Goal: Task Accomplishment & Management: Use online tool/utility

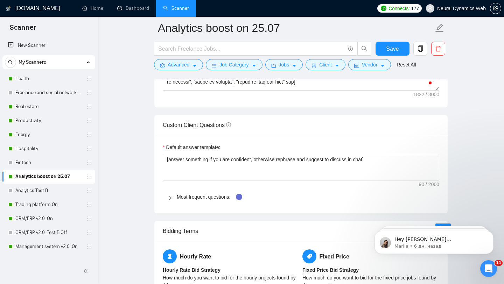
scroll to position [698, 0]
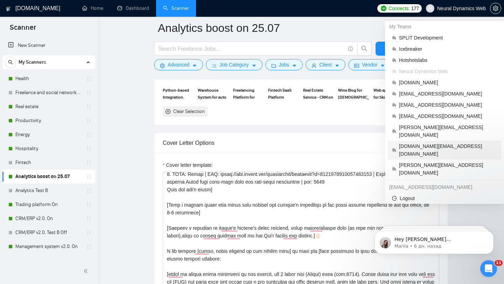
click at [413, 142] on span "[DOMAIN_NAME][EMAIL_ADDRESS][DOMAIN_NAME]" at bounding box center [448, 149] width 98 height 15
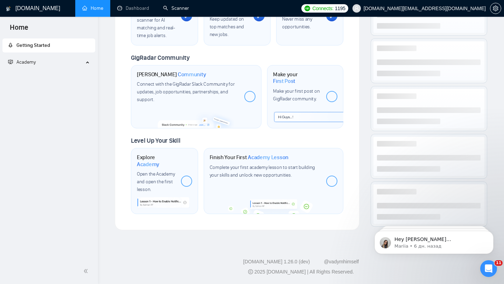
scroll to position [314, 0]
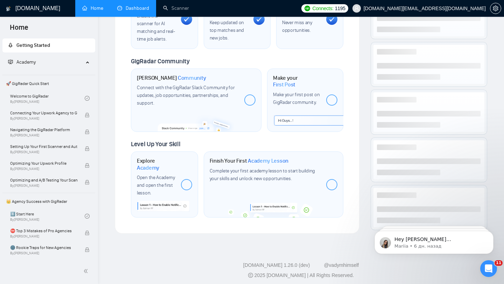
click at [126, 5] on link "Dashboard" at bounding box center [133, 8] width 32 height 6
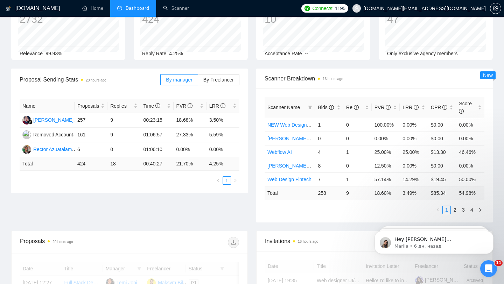
scroll to position [27, 0]
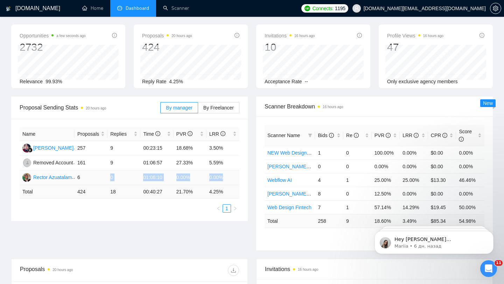
drag, startPoint x: 226, startPoint y: 179, endPoint x: 129, endPoint y: 173, distance: 96.8
click at [129, 173] on tr "[PERSON_NAME] Azuatalam 6 0 01:06:10 0.00% 0.00%" at bounding box center [130, 178] width 220 height 15
click at [152, 180] on td "01:06:10" at bounding box center [156, 178] width 33 height 15
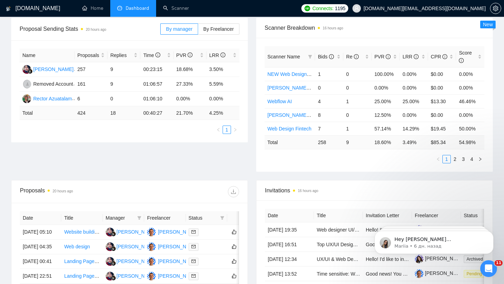
scroll to position [79, 0]
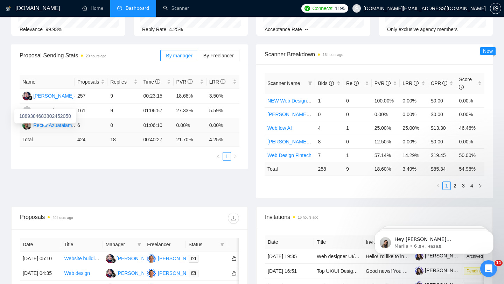
click at [26, 126] on img at bounding box center [26, 125] width 9 height 9
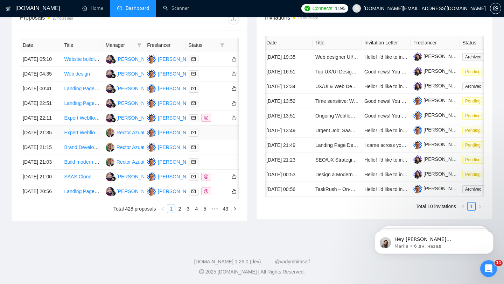
scroll to position [325, 0]
click at [180, 213] on link "2" at bounding box center [180, 209] width 8 height 8
click at [188, 213] on link "3" at bounding box center [188, 209] width 8 height 8
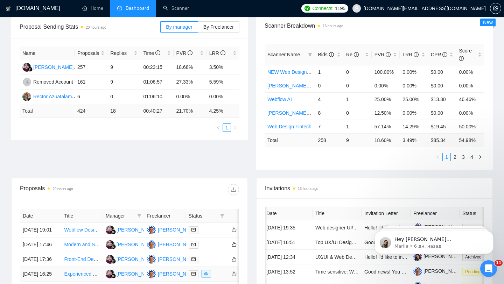
scroll to position [106, 0]
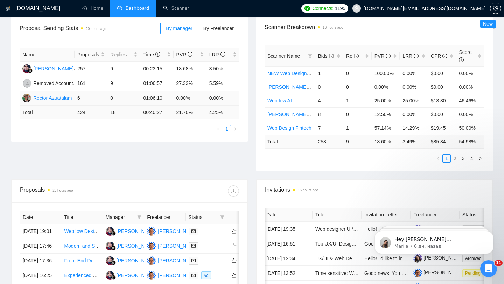
click at [192, 98] on td "0.00%" at bounding box center [190, 98] width 33 height 15
click at [140, 217] on icon "filter" at bounding box center [140, 218] width 4 height 4
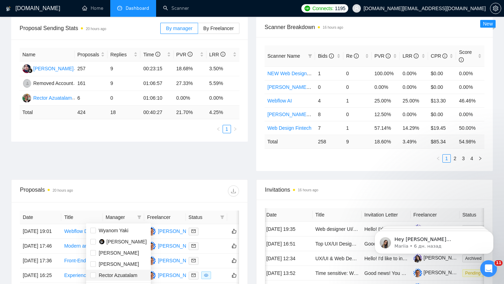
click at [112, 277] on span "Rector Azuatalam" at bounding box center [118, 276] width 39 height 6
checkbox input "true"
click at [169, 180] on div "Proposals 20 hours ago" at bounding box center [129, 191] width 219 height 22
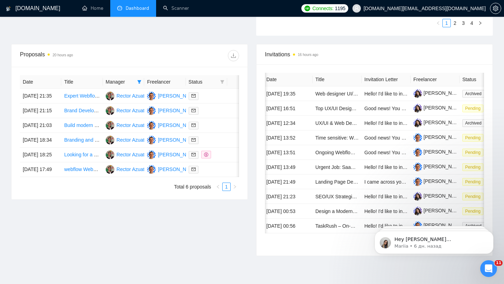
scroll to position [251, 0]
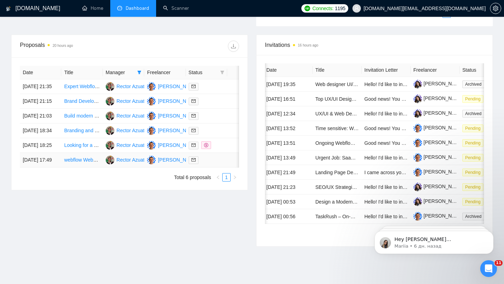
click at [216, 164] on div at bounding box center [207, 160] width 36 height 8
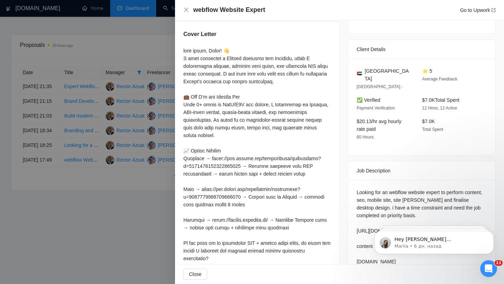
scroll to position [190, 0]
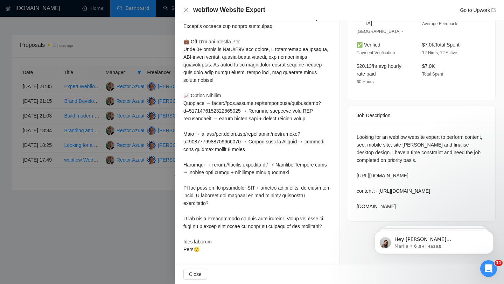
click at [146, 185] on div at bounding box center [252, 142] width 504 height 284
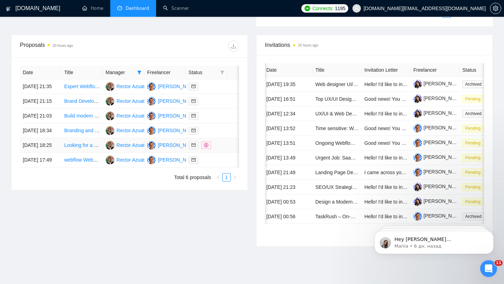
click at [219, 149] on div at bounding box center [207, 145] width 36 height 8
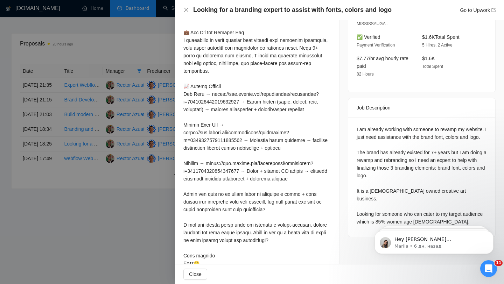
scroll to position [206, 0]
click at [269, 149] on div at bounding box center [256, 121] width 147 height 293
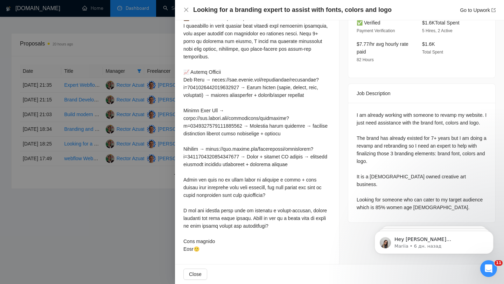
click at [54, 155] on div at bounding box center [252, 142] width 504 height 284
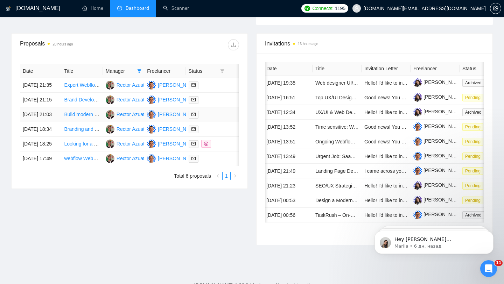
click at [214, 122] on td at bounding box center [206, 114] width 41 height 15
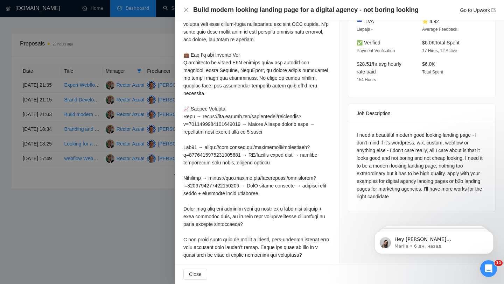
scroll to position [221, 0]
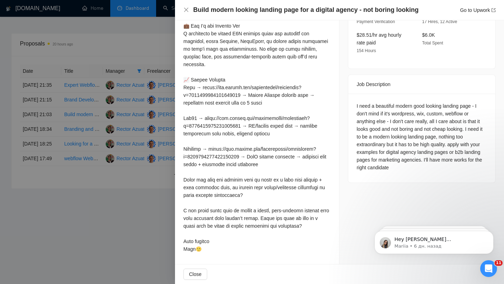
click at [156, 138] on div at bounding box center [252, 142] width 504 height 284
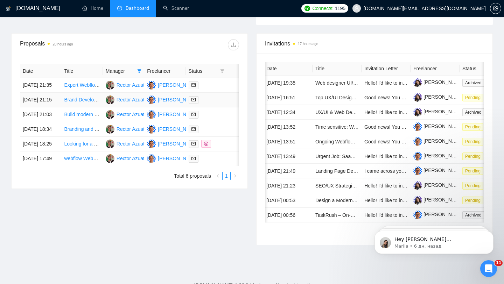
click at [209, 105] on td at bounding box center [206, 100] width 41 height 15
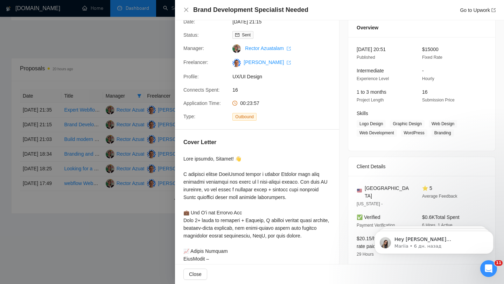
scroll to position [0, 0]
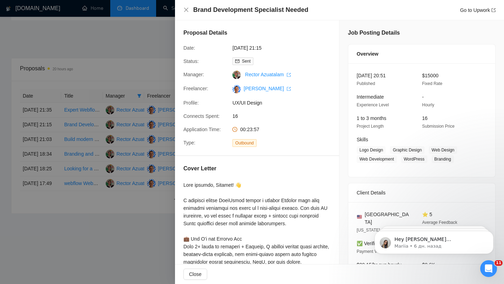
click at [128, 113] on div at bounding box center [252, 142] width 504 height 284
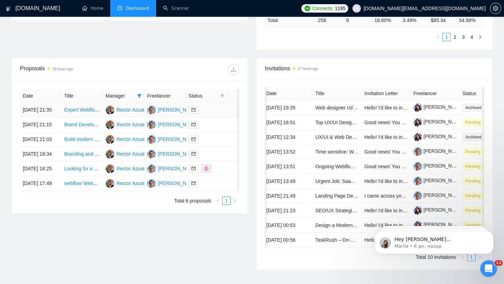
click at [218, 114] on div at bounding box center [207, 110] width 36 height 8
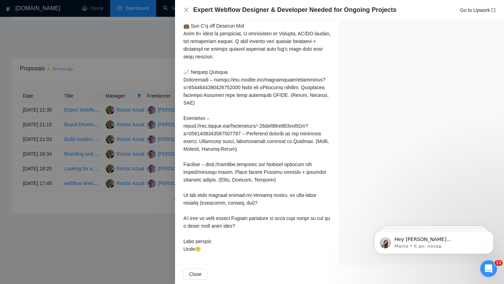
scroll to position [805, 0]
click at [155, 180] on div at bounding box center [252, 142] width 504 height 284
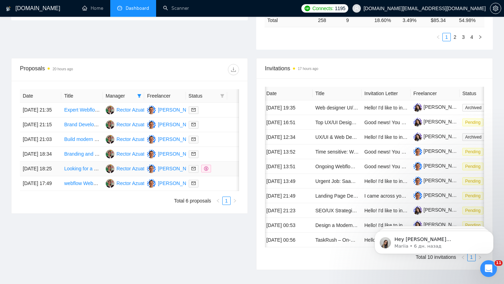
click at [222, 173] on div at bounding box center [207, 169] width 36 height 8
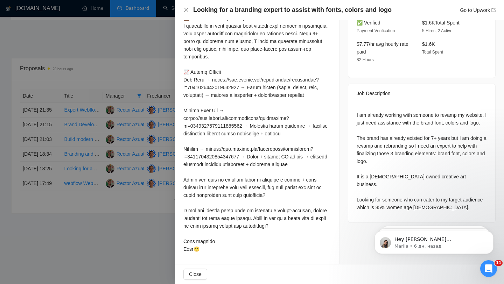
scroll to position [228, 0]
click at [143, 64] on div at bounding box center [252, 142] width 504 height 284
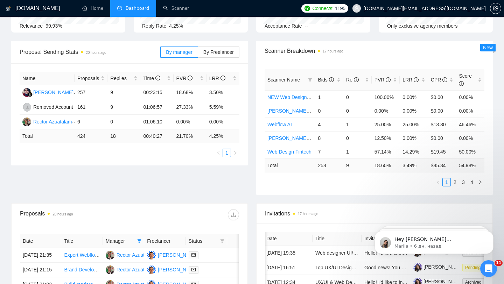
scroll to position [0, 0]
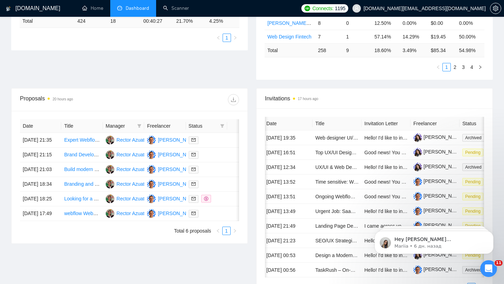
scroll to position [203, 0]
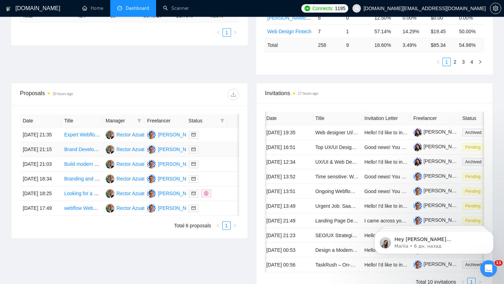
click at [86, 152] on link "Brand Development Specialist Needed" at bounding box center [106, 150] width 84 height 6
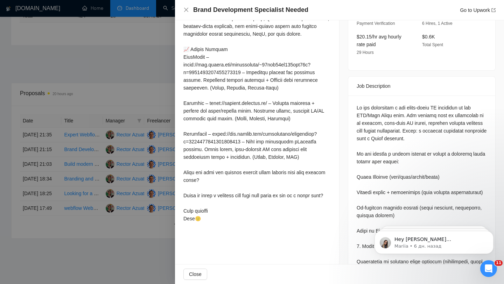
click at [102, 167] on div at bounding box center [252, 142] width 504 height 284
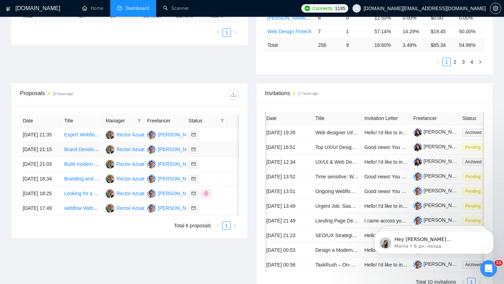
click at [212, 154] on div at bounding box center [207, 150] width 36 height 8
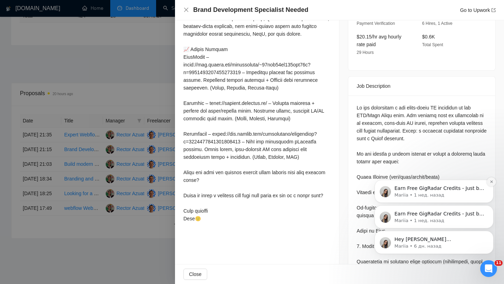
click at [492, 179] on button "Dismiss notification" at bounding box center [491, 182] width 9 height 9
click at [491, 207] on icon "Dismiss notification" at bounding box center [492, 208] width 4 height 4
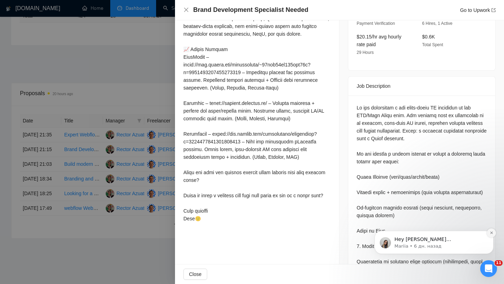
click at [490, 232] on icon "Dismiss notification" at bounding box center [492, 233] width 4 height 4
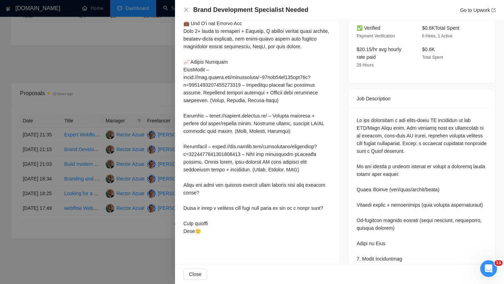
scroll to position [215, 0]
click at [87, 145] on div at bounding box center [252, 142] width 504 height 284
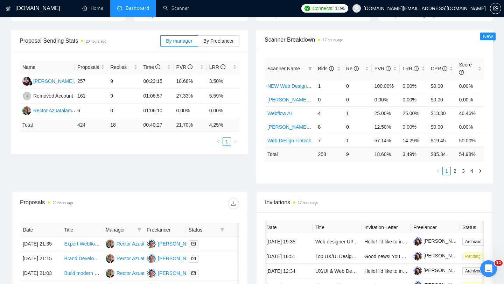
scroll to position [188, 0]
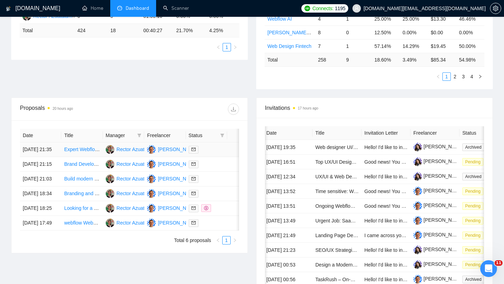
click at [215, 154] on div at bounding box center [207, 150] width 36 height 8
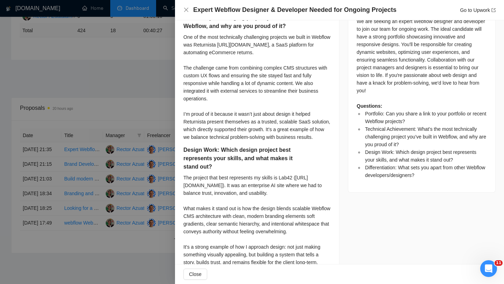
scroll to position [320, 0]
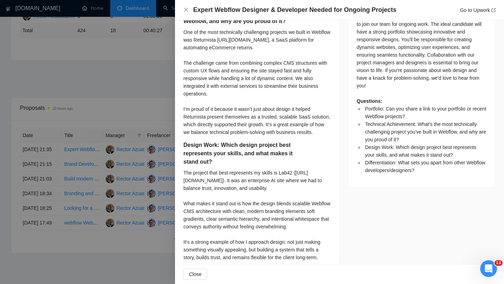
click at [160, 164] on div at bounding box center [252, 142] width 504 height 284
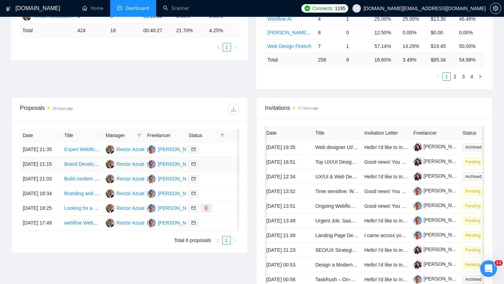
click at [224, 172] on td at bounding box center [206, 164] width 41 height 15
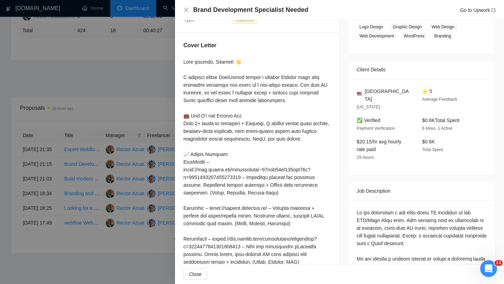
scroll to position [127, 0]
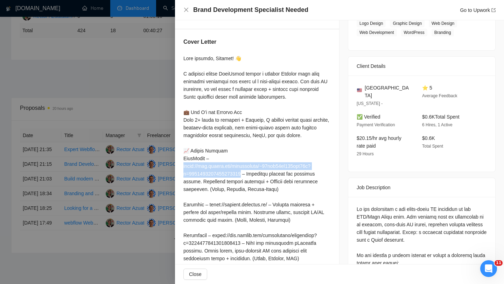
drag, startPoint x: 182, startPoint y: 167, endPoint x: 246, endPoint y: 172, distance: 64.2
click at [246, 172] on div "Cover Letter" at bounding box center [257, 182] width 164 height 306
copy div "ps://[DOMAIN_NAME][URL] –"
click at [106, 98] on div at bounding box center [252, 142] width 504 height 284
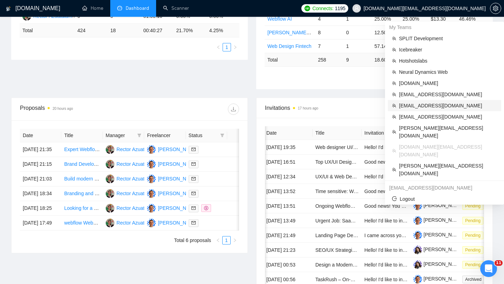
click at [418, 107] on span "[EMAIL_ADDRESS][DOMAIN_NAME]" at bounding box center [448, 106] width 98 height 8
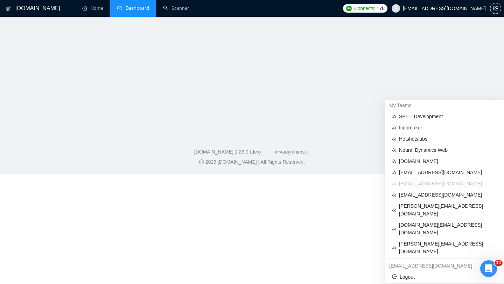
scroll to position [286, 0]
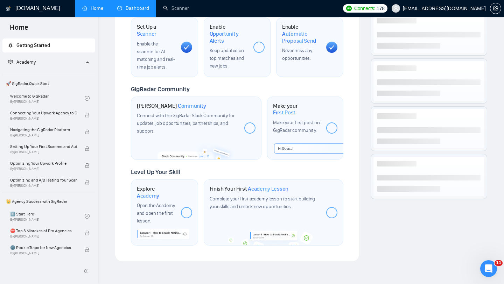
click at [139, 10] on link "Dashboard" at bounding box center [133, 8] width 32 height 6
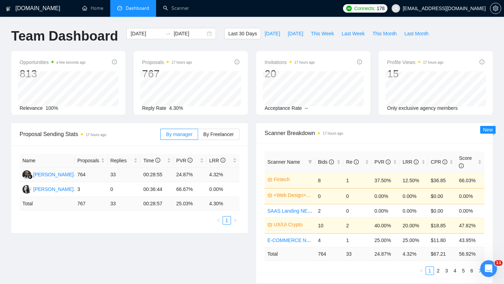
drag, startPoint x: 107, startPoint y: 176, endPoint x: 126, endPoint y: 176, distance: 18.6
click at [126, 176] on td "33" at bounding box center [123, 175] width 33 height 15
click at [418, 31] on span "Last Month" at bounding box center [416, 34] width 24 height 8
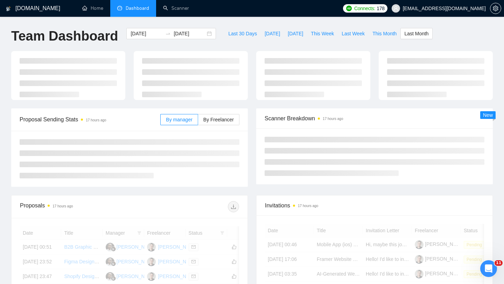
type input "[DATE]"
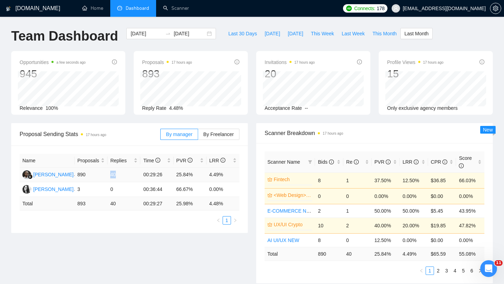
drag, startPoint x: 110, startPoint y: 175, endPoint x: 123, endPoint y: 175, distance: 13.0
click at [123, 175] on td "40" at bounding box center [123, 175] width 33 height 15
click at [202, 31] on div "[DATE] [DATE]" at bounding box center [171, 33] width 90 height 11
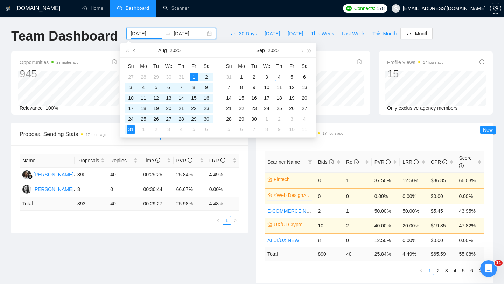
click at [134, 49] on button "button" at bounding box center [135, 50] width 8 height 14
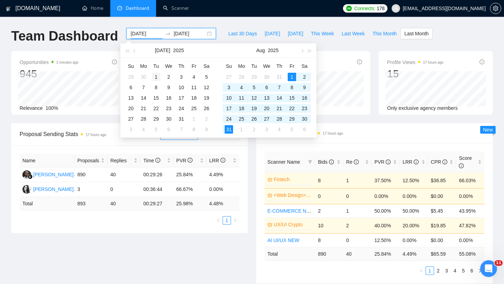
type input "[DATE]"
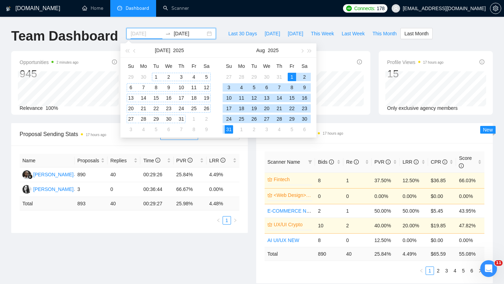
click at [157, 75] on div "1" at bounding box center [156, 77] width 8 height 8
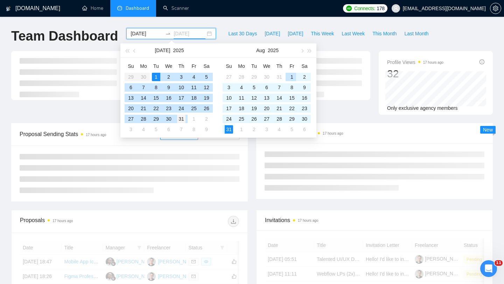
type input "[DATE]"
click at [185, 119] on div "31" at bounding box center [181, 119] width 8 height 8
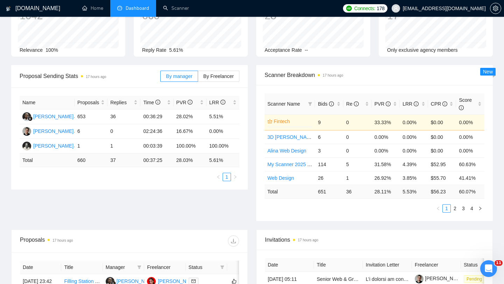
scroll to position [62, 0]
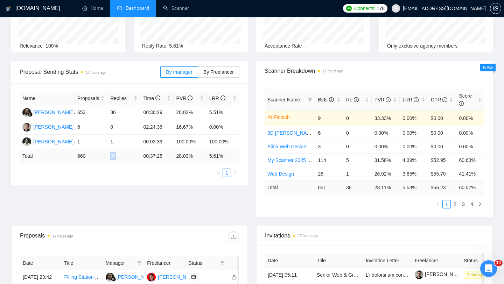
drag, startPoint x: 105, startPoint y: 159, endPoint x: 127, endPoint y: 159, distance: 22.4
click at [127, 159] on tr "Total 660 37 00:37:25 28.03 % 5.61 %" at bounding box center [130, 156] width 220 height 14
click at [223, 70] on span "By Freelancer" at bounding box center [218, 72] width 30 height 6
click at [198, 74] on input "By Freelancer" at bounding box center [198, 74] width 0 height 0
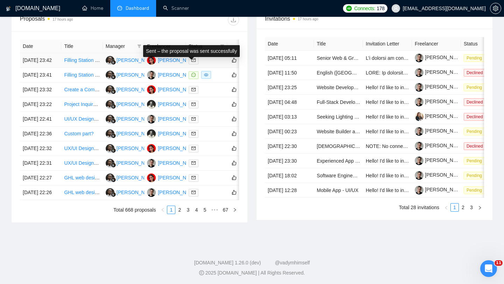
scroll to position [281, 0]
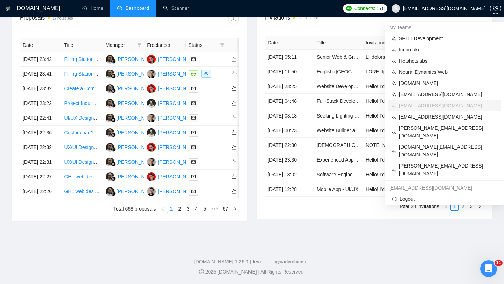
click at [451, 8] on span "[EMAIL_ADDRESS][DOMAIN_NAME]" at bounding box center [444, 8] width 83 height 0
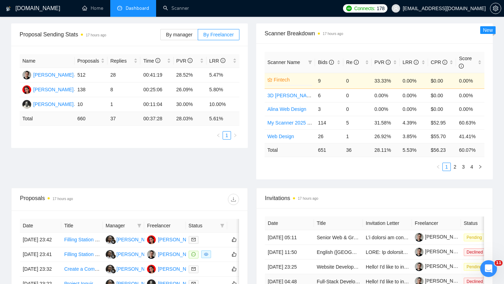
scroll to position [0, 0]
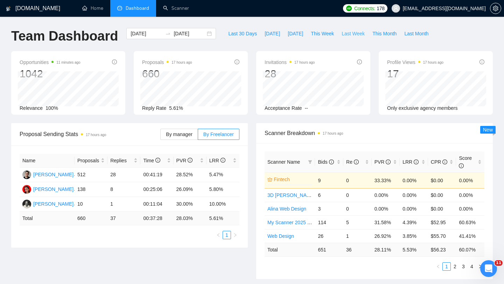
click at [361, 35] on span "Last Week" at bounding box center [353, 34] width 23 height 8
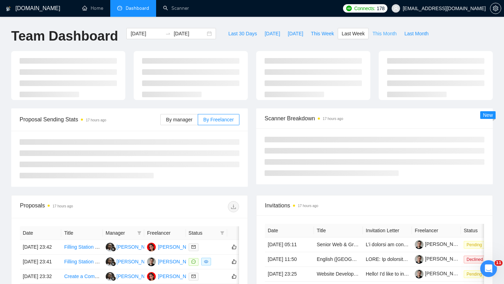
type input "[DATE]"
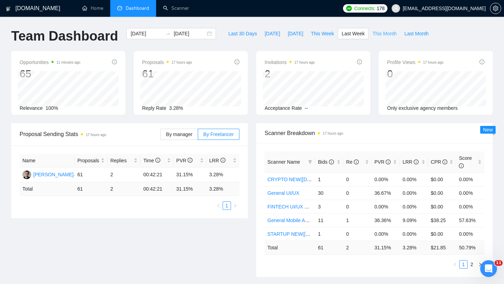
click at [375, 34] on span "This Month" at bounding box center [385, 34] width 24 height 8
type input "[DATE]"
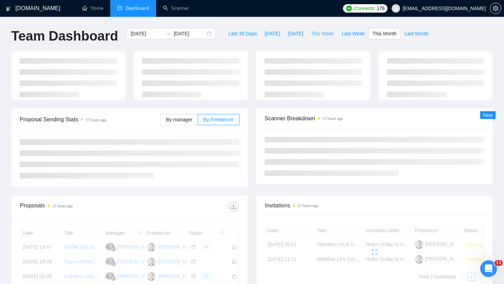
click at [309, 34] on button "This Week" at bounding box center [322, 33] width 31 height 11
type input "[DATE]"
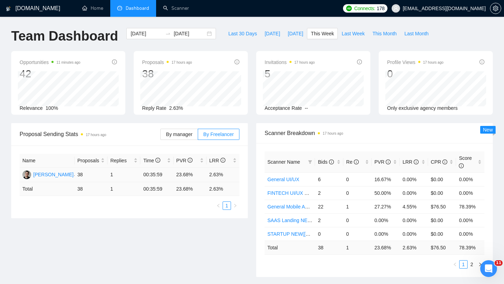
click at [181, 176] on td "23.68%" at bounding box center [190, 175] width 33 height 15
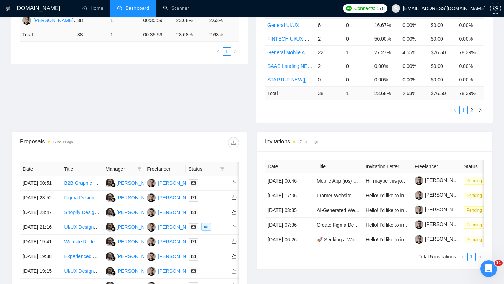
scroll to position [321, 0]
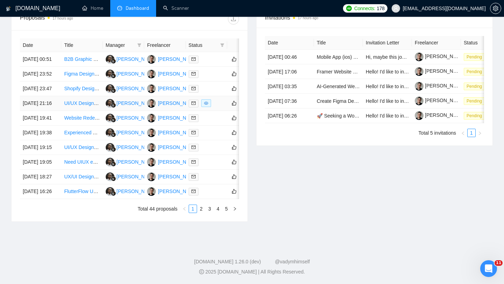
click at [216, 99] on div at bounding box center [207, 103] width 36 height 8
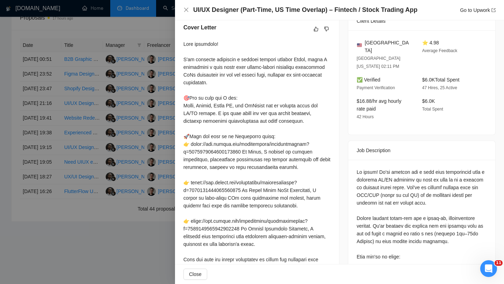
scroll to position [181, 0]
click at [157, 125] on div at bounding box center [252, 142] width 504 height 284
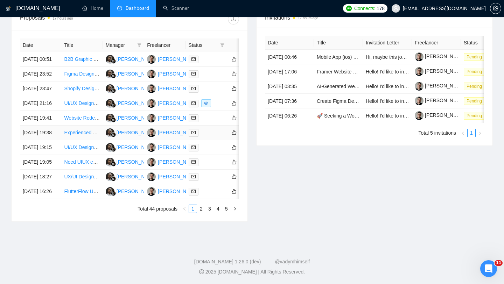
click at [217, 129] on div at bounding box center [207, 133] width 36 height 8
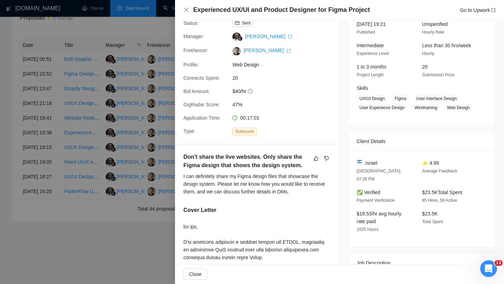
scroll to position [0, 0]
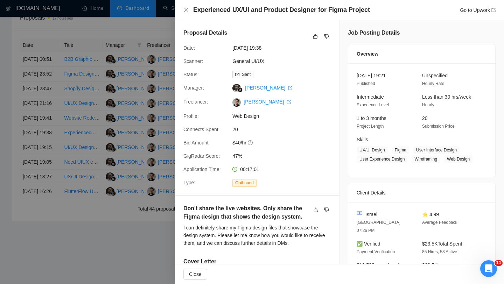
click at [121, 166] on div at bounding box center [252, 142] width 504 height 284
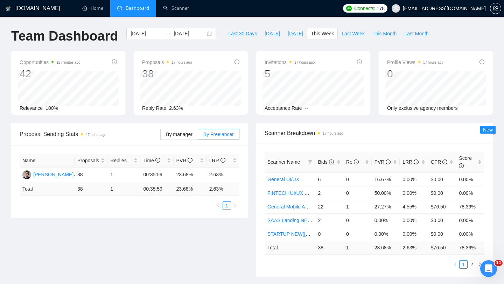
scroll to position [31, 0]
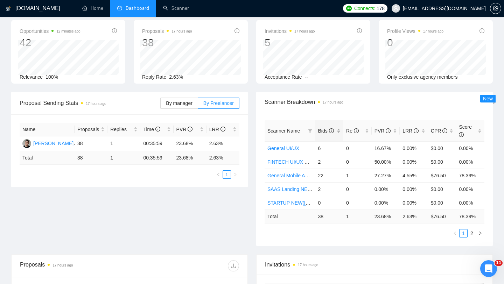
click at [340, 127] on div "Bids" at bounding box center [329, 131] width 23 height 8
drag, startPoint x: 481, startPoint y: 149, endPoint x: 325, endPoint y: 143, distance: 155.9
click at [325, 143] on tr "General Mobile App Design NEW([DATE]) 22 1 27.27% 4.55% $76.50 78.39%" at bounding box center [375, 148] width 220 height 14
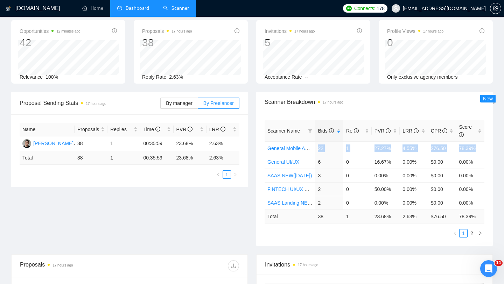
click at [176, 9] on link "Scanner" at bounding box center [176, 8] width 26 height 6
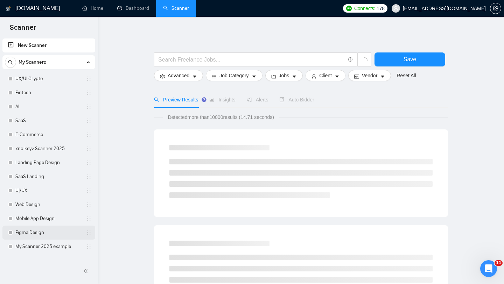
scroll to position [387, 0]
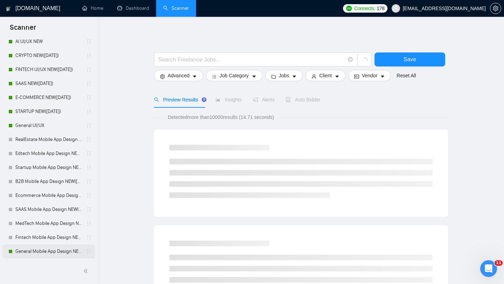
click at [49, 252] on link "General Mobile App Design NEW([DATE])" at bounding box center [48, 252] width 67 height 14
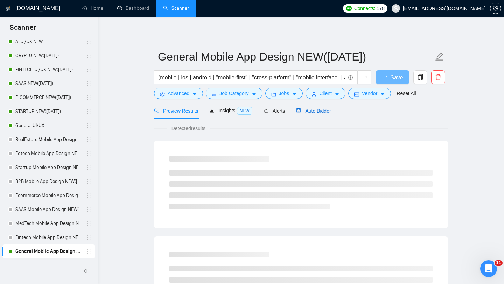
click at [321, 109] on span "Auto Bidder" at bounding box center [313, 111] width 35 height 6
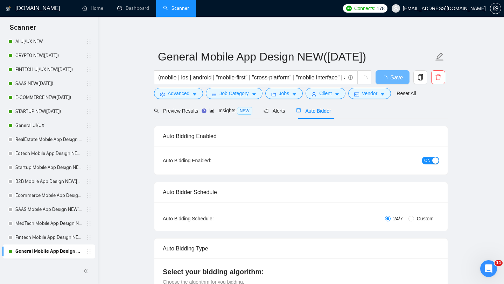
click at [427, 159] on span "ON" at bounding box center [427, 161] width 6 height 8
click at [393, 80] on span "Save" at bounding box center [392, 77] width 13 height 9
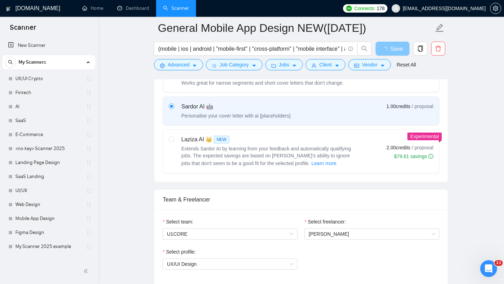
scroll to position [240, 0]
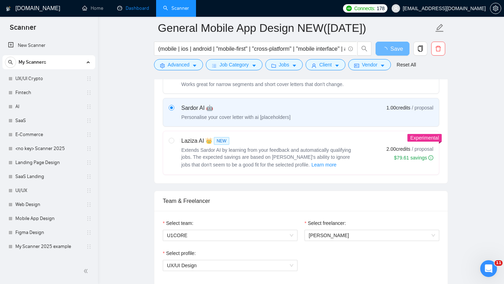
click at [148, 11] on link "Dashboard" at bounding box center [133, 8] width 32 height 6
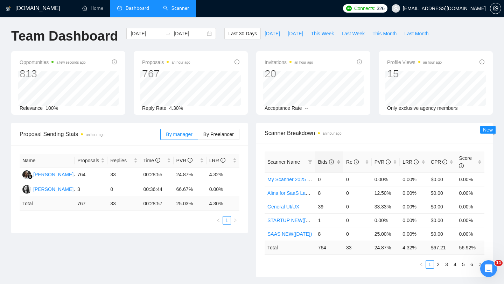
click at [336, 158] on div "Bids" at bounding box center [329, 162] width 23 height 8
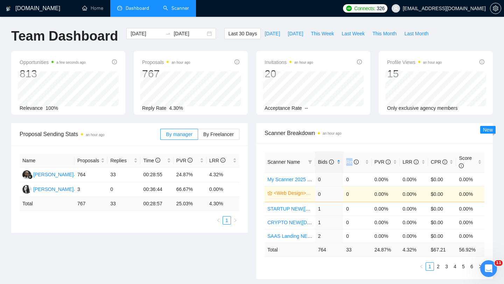
click at [336, 158] on div "Bids" at bounding box center [329, 162] width 23 height 8
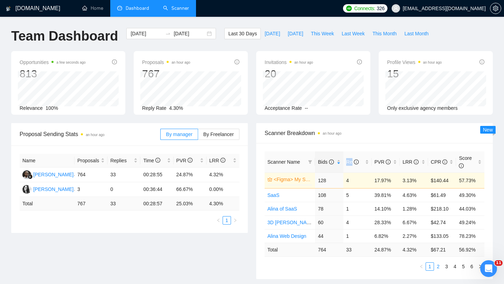
click at [440, 266] on link "2" at bounding box center [438, 267] width 8 height 8
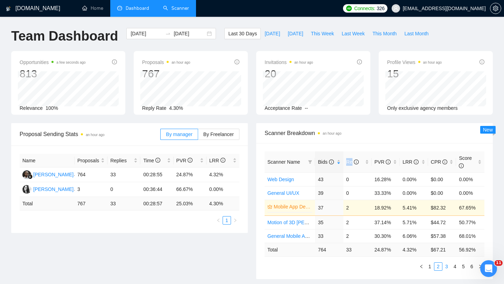
click at [443, 266] on link "3" at bounding box center [447, 267] width 8 height 8
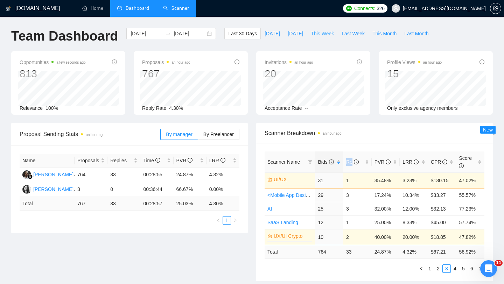
click at [330, 29] on button "This Week" at bounding box center [322, 33] width 31 height 11
type input "[DATE]"
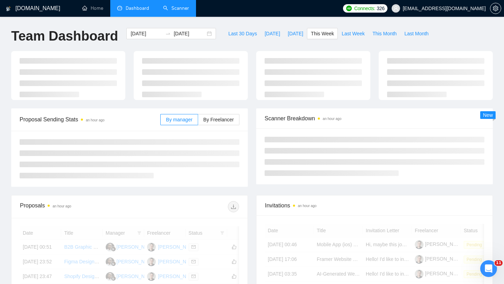
scroll to position [23, 0]
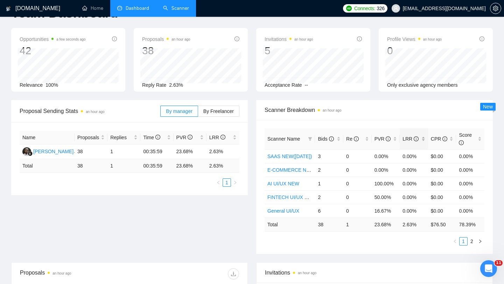
click at [420, 135] on div "LRR" at bounding box center [414, 139] width 23 height 8
click at [471, 243] on link "2" at bounding box center [472, 242] width 8 height 8
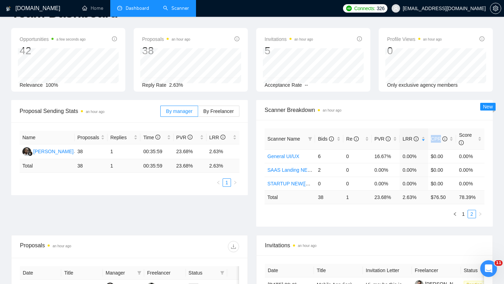
scroll to position [0, 0]
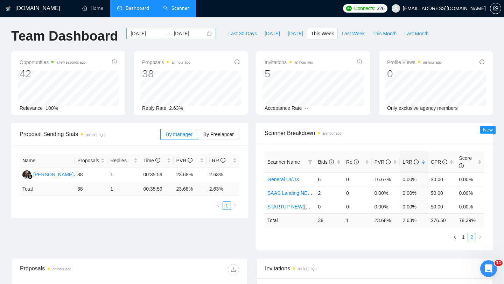
click at [207, 34] on div "[DATE] [DATE]" at bounding box center [171, 33] width 90 height 11
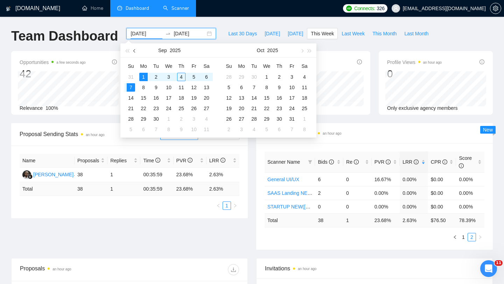
click at [137, 53] on button "button" at bounding box center [135, 50] width 8 height 14
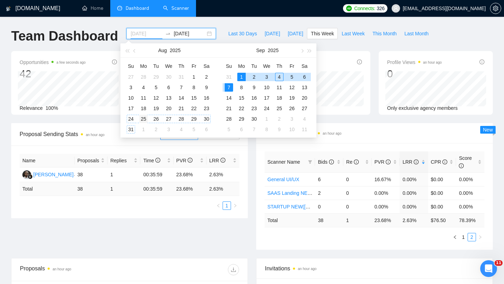
type input "[DATE]"
click at [142, 119] on div "25" at bounding box center [143, 119] width 8 height 8
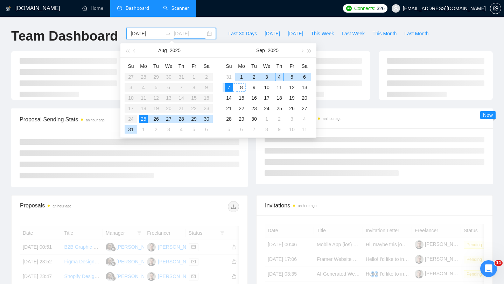
type input "[DATE]"
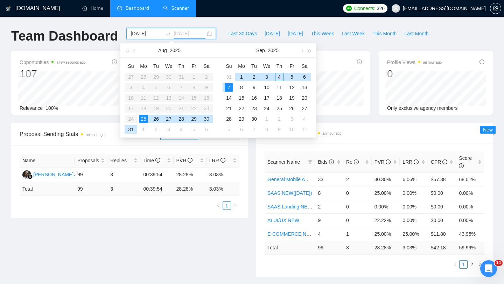
click at [231, 87] on div "7" at bounding box center [229, 87] width 8 height 8
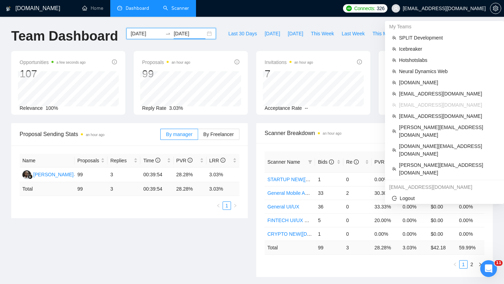
click at [458, 8] on span "[EMAIL_ADDRESS][DOMAIN_NAME]" at bounding box center [444, 8] width 83 height 0
click at [456, 8] on span "[EMAIL_ADDRESS][DOMAIN_NAME]" at bounding box center [444, 8] width 83 height 0
click at [421, 117] on span "[EMAIL_ADDRESS][DOMAIN_NAME]" at bounding box center [448, 116] width 98 height 8
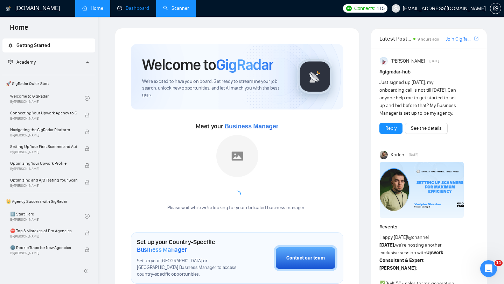
click at [137, 11] on link "Dashboard" at bounding box center [133, 8] width 32 height 6
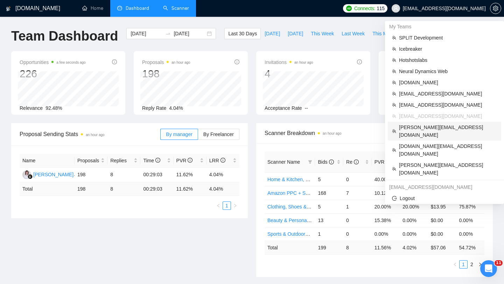
click at [440, 128] on span "[PERSON_NAME][EMAIL_ADDRESS][DOMAIN_NAME]" at bounding box center [448, 131] width 98 height 15
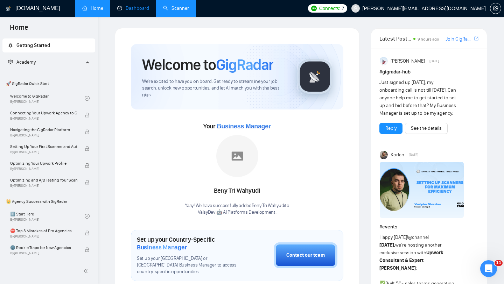
click at [136, 9] on link "Dashboard" at bounding box center [133, 8] width 32 height 6
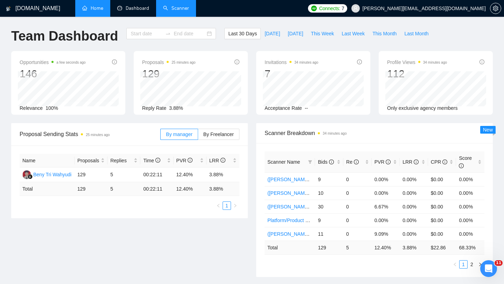
type input "[DATE]"
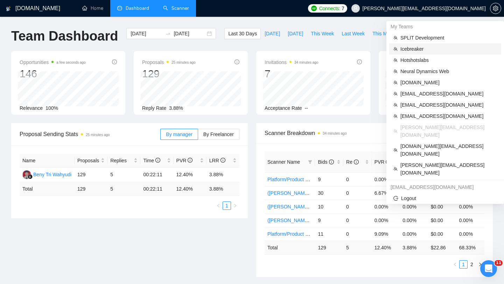
click at [419, 46] on span "Icebreaker" at bounding box center [449, 49] width 97 height 8
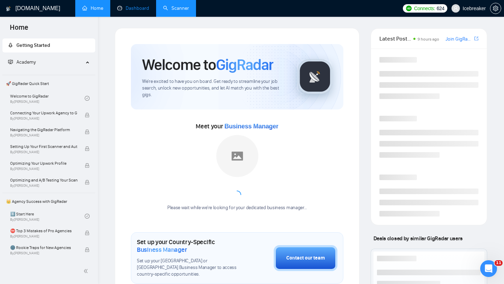
click at [141, 11] on link "Dashboard" at bounding box center [133, 8] width 32 height 6
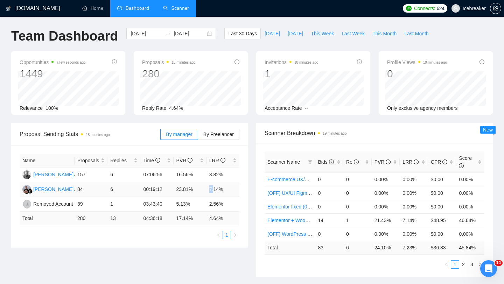
drag, startPoint x: 208, startPoint y: 188, endPoint x: 222, endPoint y: 189, distance: 14.0
click at [222, 189] on td "7.14%" at bounding box center [223, 189] width 33 height 15
drag, startPoint x: 230, startPoint y: 190, endPoint x: 209, endPoint y: 189, distance: 20.7
click at [209, 189] on td "7.14%" at bounding box center [223, 189] width 33 height 15
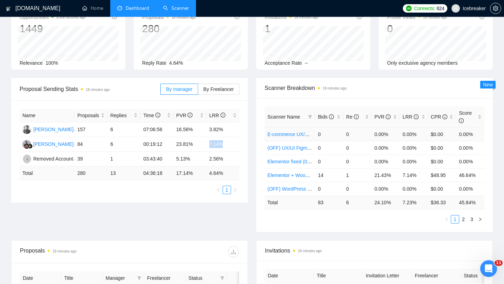
scroll to position [187, 0]
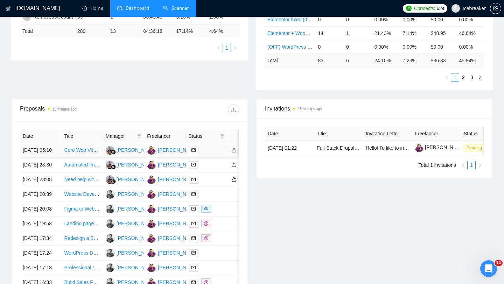
click at [215, 158] on td at bounding box center [206, 150] width 41 height 15
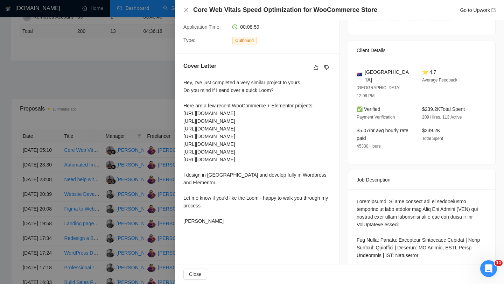
scroll to position [143, 0]
click at [152, 187] on div at bounding box center [252, 142] width 504 height 284
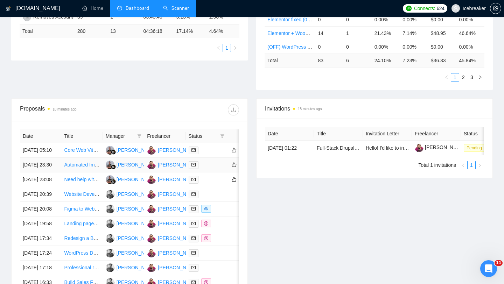
click at [222, 169] on div at bounding box center [207, 165] width 36 height 8
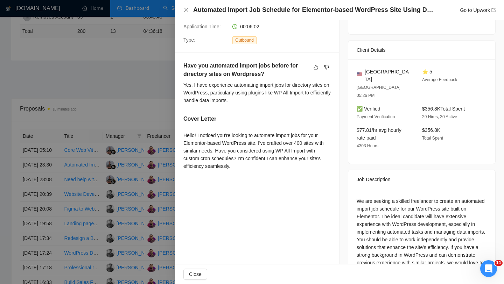
click at [150, 203] on div at bounding box center [252, 142] width 504 height 284
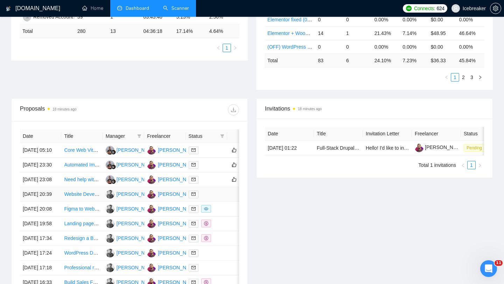
click at [212, 199] on div at bounding box center [207, 194] width 36 height 8
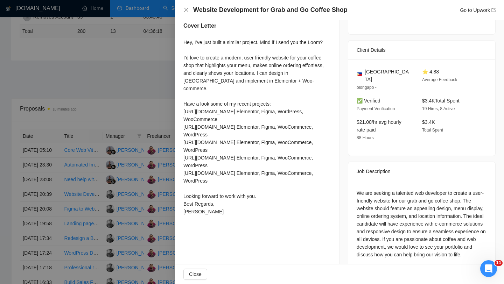
click at [133, 216] on div at bounding box center [252, 142] width 504 height 284
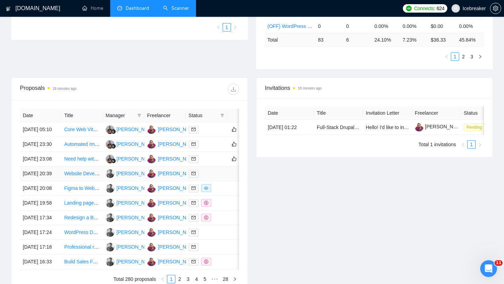
scroll to position [215, 0]
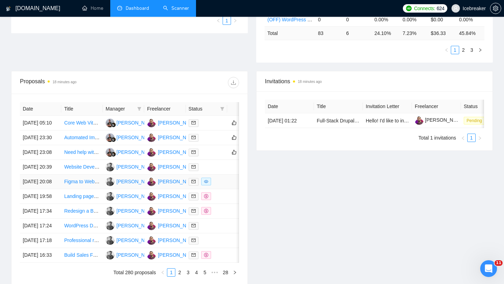
click at [219, 189] on td at bounding box center [206, 182] width 41 height 15
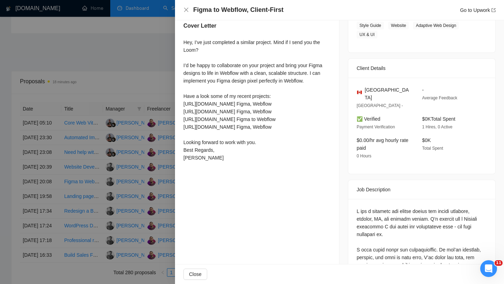
click at [160, 217] on div at bounding box center [252, 142] width 504 height 284
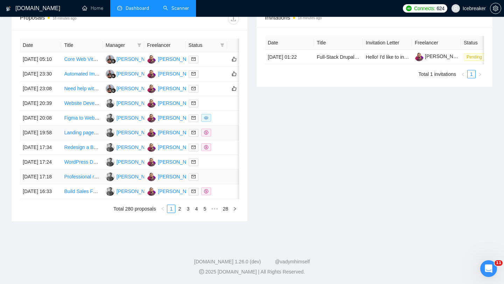
scroll to position [318, 0]
click at [216, 170] on td at bounding box center [206, 162] width 41 height 15
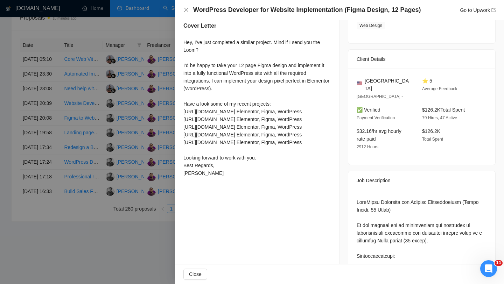
click at [148, 188] on div at bounding box center [252, 142] width 504 height 284
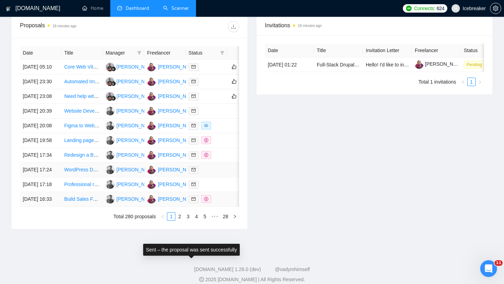
scroll to position [217, 0]
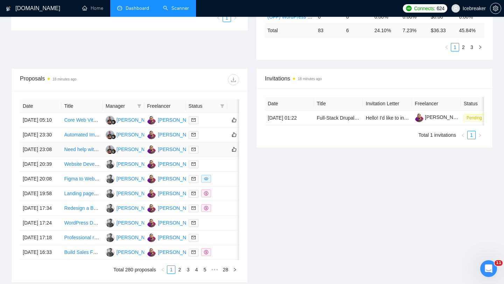
click at [214, 154] on div at bounding box center [207, 150] width 36 height 8
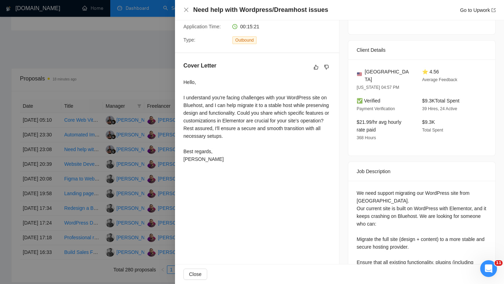
click at [125, 153] on div at bounding box center [252, 142] width 504 height 284
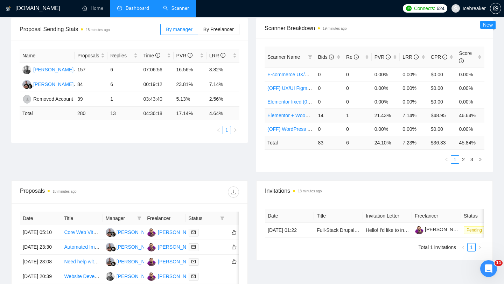
scroll to position [99, 0]
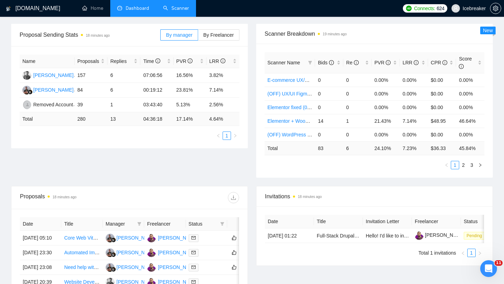
click at [173, 11] on link "Scanner" at bounding box center [176, 8] width 26 height 6
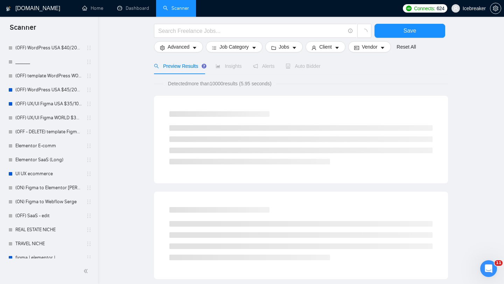
scroll to position [214, 0]
click at [52, 160] on link "Elementor SaaS (Long)" at bounding box center [48, 159] width 67 height 14
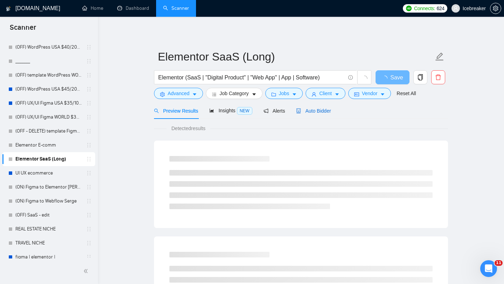
click at [301, 111] on icon "robot" at bounding box center [298, 111] width 5 height 5
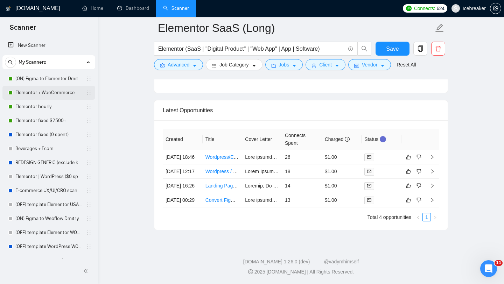
click at [58, 94] on link "Elementor + WooCommerce" at bounding box center [48, 93] width 67 height 14
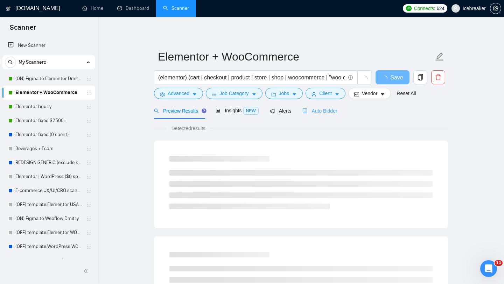
click at [319, 116] on div "Auto Bidder" at bounding box center [319, 111] width 35 height 16
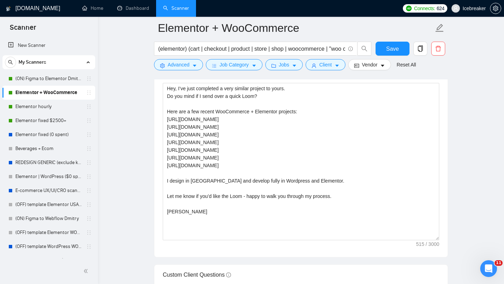
scroll to position [845, 0]
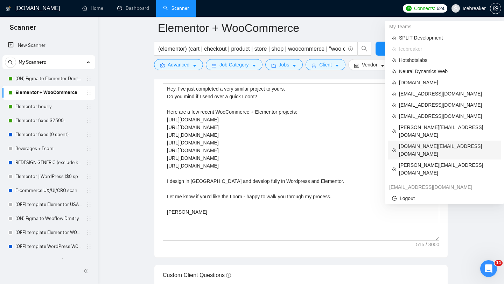
click at [415, 142] on span "[DOMAIN_NAME][EMAIL_ADDRESS][DOMAIN_NAME]" at bounding box center [448, 149] width 98 height 15
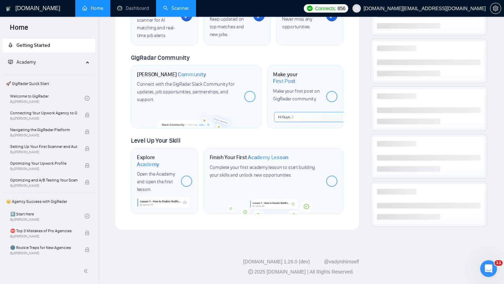
scroll to position [314, 0]
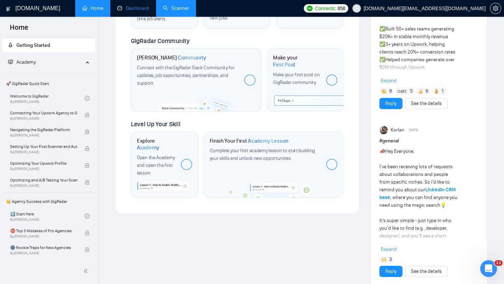
click at [139, 11] on link "Dashboard" at bounding box center [133, 8] width 32 height 6
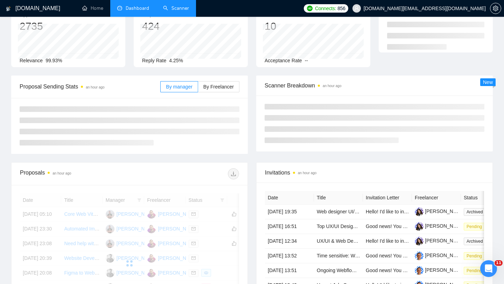
scroll to position [28, 0]
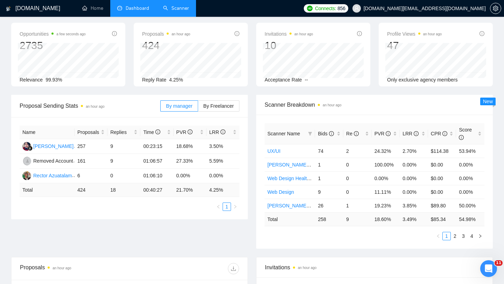
click at [183, 11] on link "Scanner" at bounding box center [176, 8] width 26 height 6
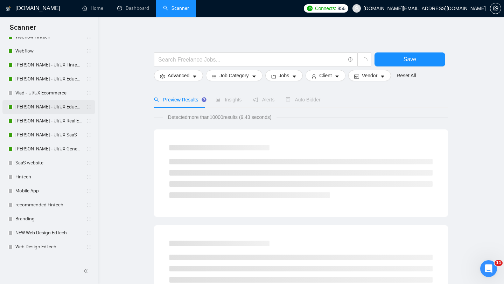
scroll to position [113, 0]
click at [50, 151] on link "[PERSON_NAME] - UI/UX General" at bounding box center [48, 148] width 67 height 14
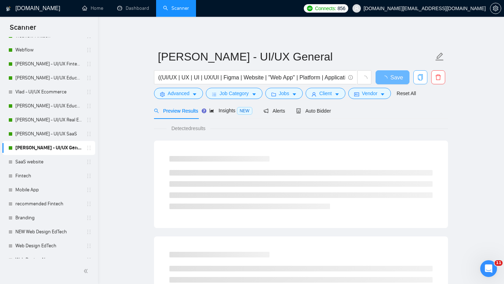
click at [422, 80] on icon "copy" at bounding box center [420, 77] width 5 height 6
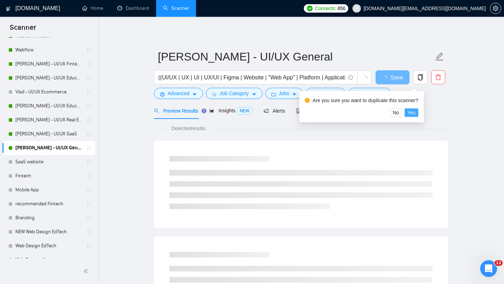
click at [416, 109] on span "Yes" at bounding box center [412, 113] width 8 height 8
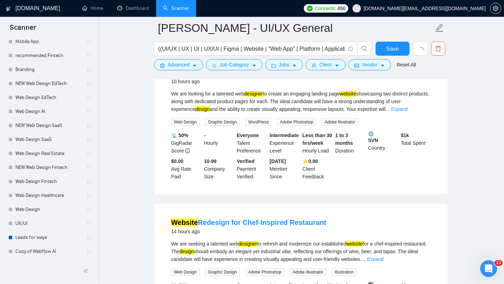
scroll to position [365, 0]
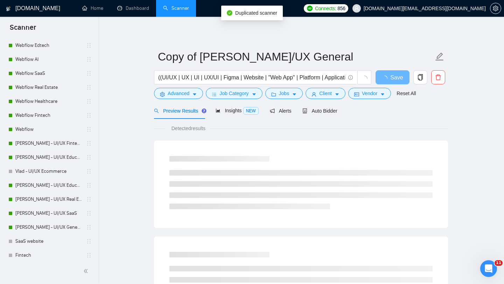
scroll to position [275, 0]
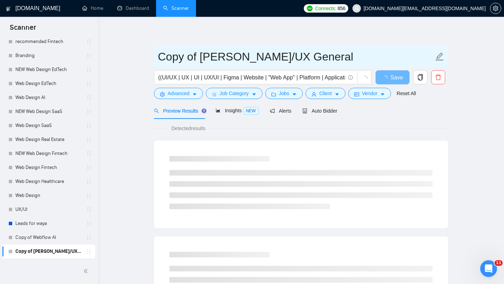
drag, startPoint x: 306, startPoint y: 55, endPoint x: 263, endPoint y: 55, distance: 42.4
click at [263, 55] on input "Copy of [PERSON_NAME]/UX General" at bounding box center [296, 57] width 276 height 18
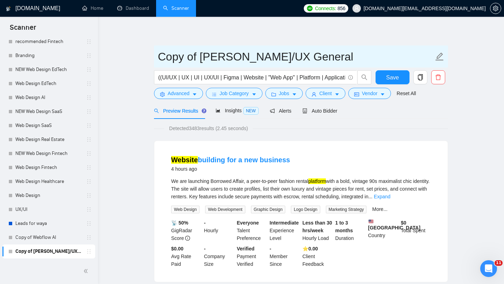
drag, startPoint x: 197, startPoint y: 60, endPoint x: 140, endPoint y: 55, distance: 56.6
type input "Test [PERSON_NAME] - UI/UX General"
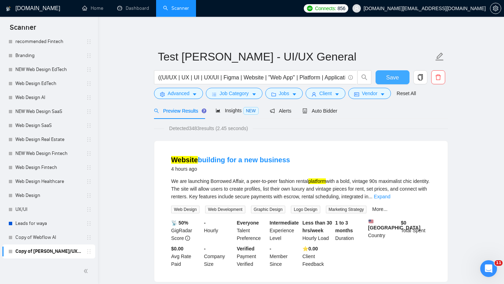
click at [392, 74] on span "Save" at bounding box center [392, 77] width 13 height 9
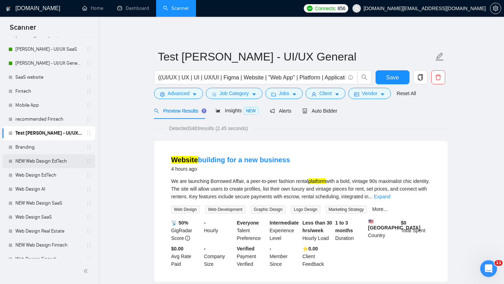
scroll to position [161, 0]
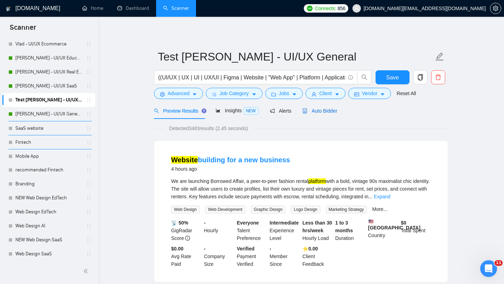
click at [337, 112] on span "Auto Bidder" at bounding box center [319, 111] width 35 height 6
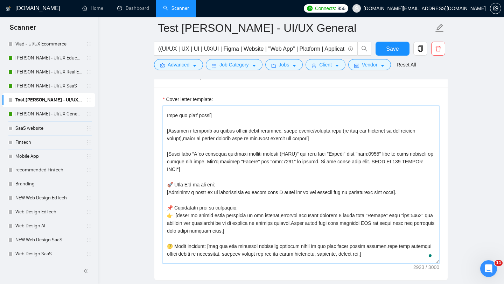
scroll to position [196, 0]
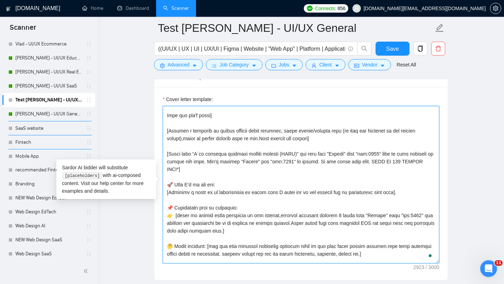
drag, startPoint x: 222, startPoint y: 179, endPoint x: 165, endPoint y: 140, distance: 69.2
click at [165, 140] on textarea "Cover letter template:" at bounding box center [301, 185] width 277 height 158
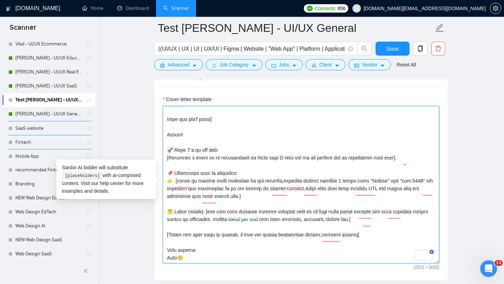
click at [293, 163] on textarea "Cover letter template:" at bounding box center [301, 185] width 277 height 158
click at [403, 162] on textarea "Cover letter template:" at bounding box center [301, 185] width 277 height 158
drag, startPoint x: 216, startPoint y: 154, endPoint x: 175, endPoint y: 154, distance: 41.3
click at [175, 154] on textarea "Cover letter template:" at bounding box center [301, 185] width 277 height 158
drag, startPoint x: 168, startPoint y: 163, endPoint x: 403, endPoint y: 164, distance: 234.6
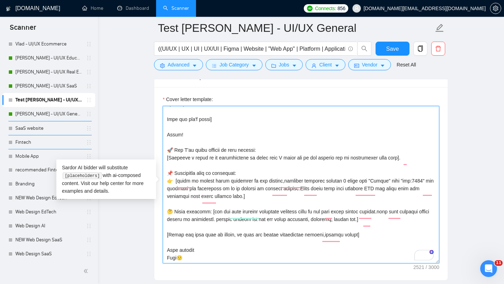
click at [403, 164] on textarea "Cover letter template:" at bounding box center [301, 185] width 277 height 158
click at [212, 137] on textarea "Cover letter template:" at bounding box center [301, 185] width 277 height 158
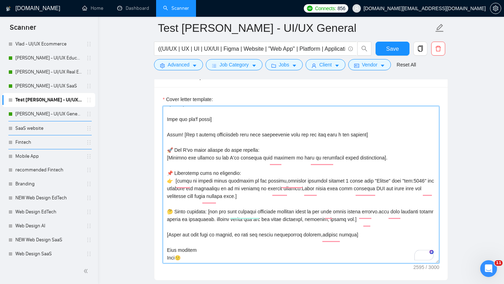
click at [372, 139] on textarea "Cover letter template:" at bounding box center [301, 185] width 277 height 158
click at [240, 140] on textarea "Cover letter template:" at bounding box center [301, 185] width 277 height 158
click at [397, 142] on textarea "Cover letter template:" at bounding box center [301, 185] width 277 height 158
click at [349, 139] on textarea "Cover letter template:" at bounding box center [301, 185] width 277 height 158
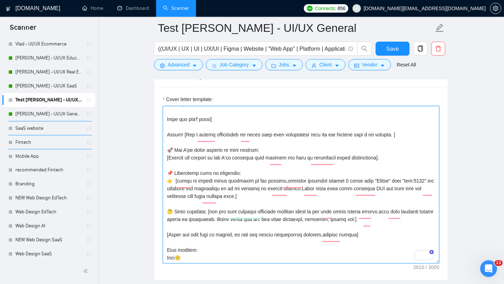
click at [405, 139] on textarea "Cover letter template:" at bounding box center [301, 185] width 277 height 158
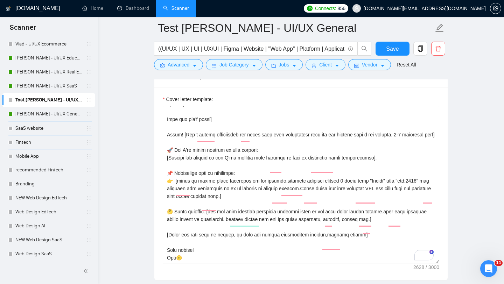
click at [471, 185] on main "Test Vlad - UI/UX General ((UI/UX | UX | UI | UX/UI | Figma | Website | "Web Ap…" at bounding box center [301, 190] width 384 height 1968
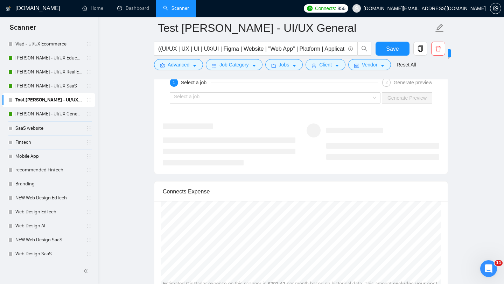
scroll to position [1397, 0]
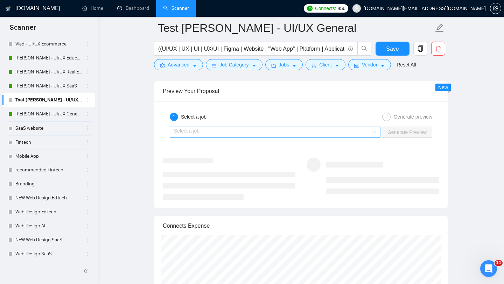
click at [280, 129] on input "search" at bounding box center [272, 132] width 197 height 11
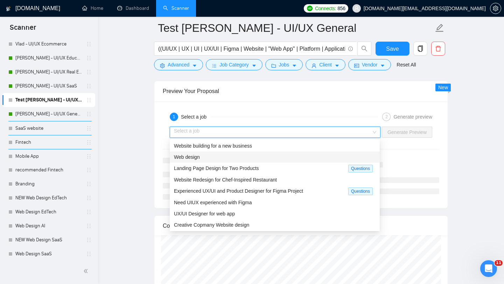
click at [250, 155] on div "Web design" at bounding box center [275, 157] width 202 height 8
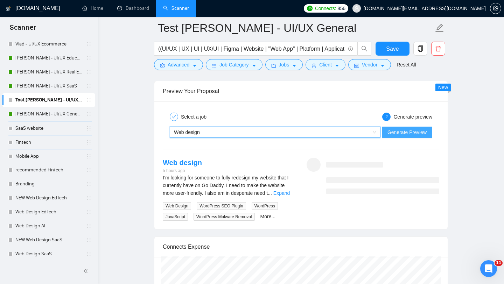
click at [422, 132] on span "Generate Preview" at bounding box center [407, 132] width 39 height 8
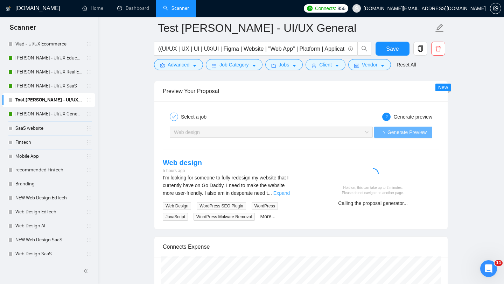
click at [283, 192] on link "Expand" at bounding box center [281, 193] width 16 height 6
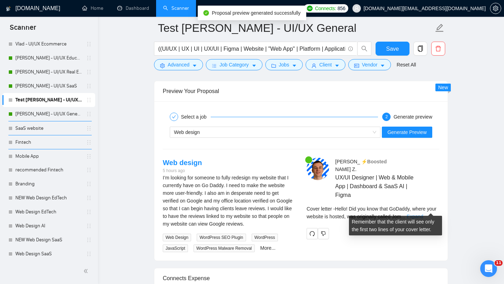
click at [423, 214] on link "Expand" at bounding box center [415, 217] width 16 height 6
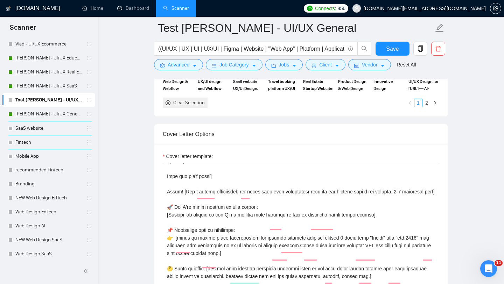
scroll to position [749, 0]
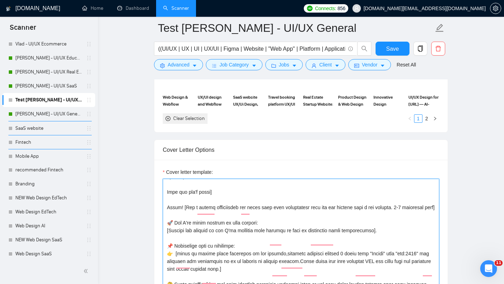
click at [401, 212] on textarea "Cover letter template:" at bounding box center [301, 258] width 277 height 158
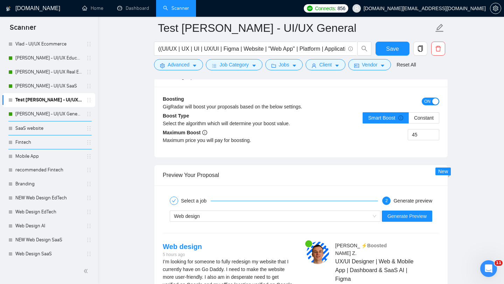
scroll to position [1363, 0]
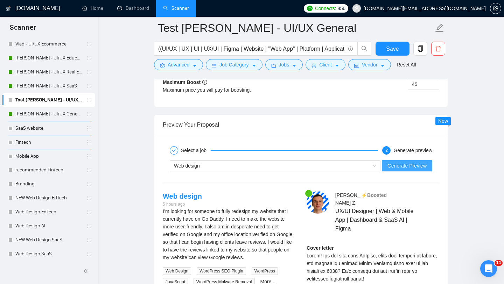
type textarea "[Folder= 1. CLNT: Rent IT | URL: [URL][DOMAIN_NAME] | Rent IT is a user-friendl…"
click at [397, 166] on span "Generate Preview" at bounding box center [407, 166] width 39 height 8
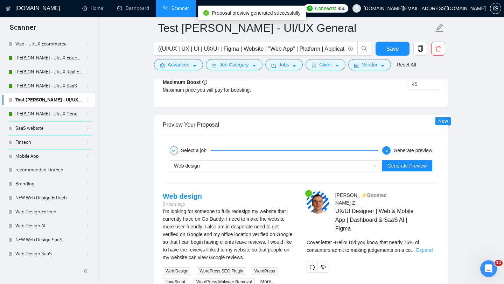
click at [426, 248] on link "Expand" at bounding box center [424, 251] width 16 height 6
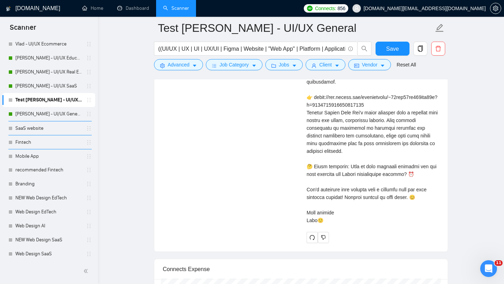
scroll to position [1817, 0]
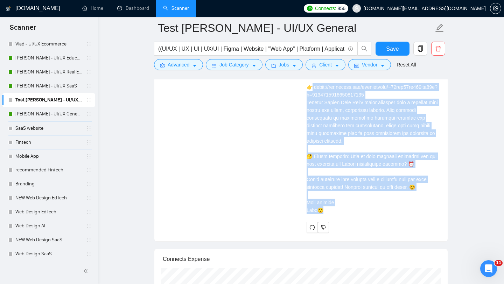
drag, startPoint x: 325, startPoint y: 219, endPoint x: 313, endPoint y: 89, distance: 130.8
click at [313, 88] on div "Cover letter" at bounding box center [373, 3] width 133 height 424
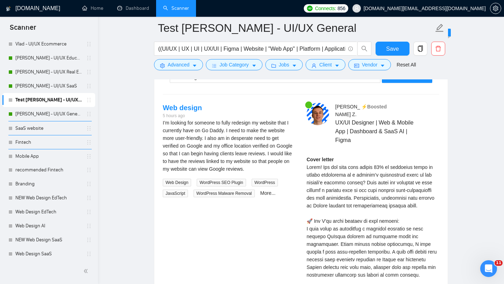
scroll to position [1434, 0]
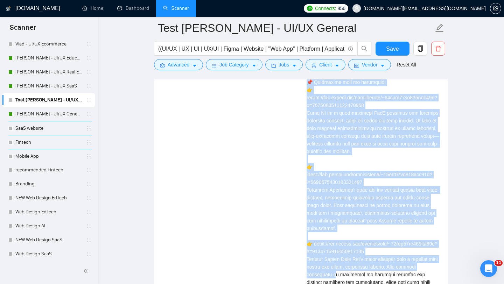
scroll to position [1664, 0]
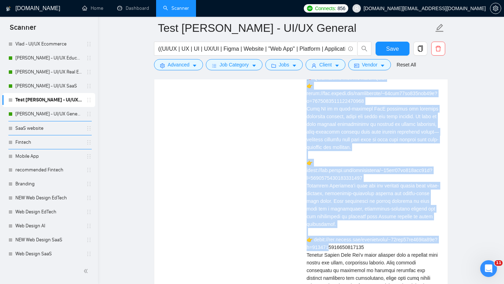
drag, startPoint x: 306, startPoint y: 177, endPoint x: 340, endPoint y: 254, distance: 83.9
click at [340, 254] on div "[PERSON_NAME] ⚡️Boosted UX/UI Designer | Web & Mobile App | Dashboard & SaaS AI…" at bounding box center [373, 137] width 144 height 495
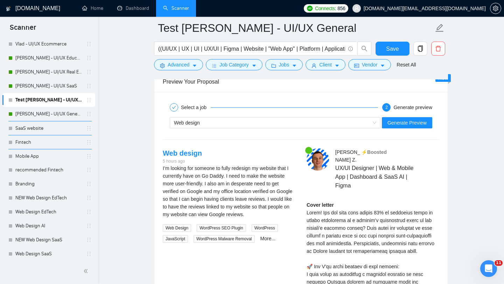
scroll to position [1383, 0]
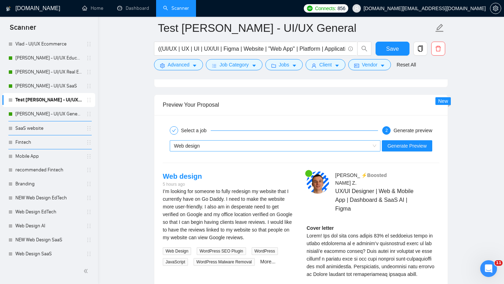
click at [227, 147] on div "Web design" at bounding box center [272, 146] width 196 height 11
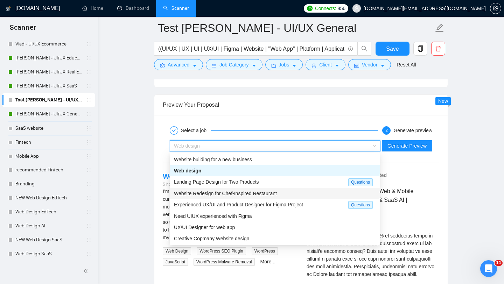
click at [234, 196] on span "Website Redesign for Chef-Inspired Restaurant" at bounding box center [225, 194] width 103 height 6
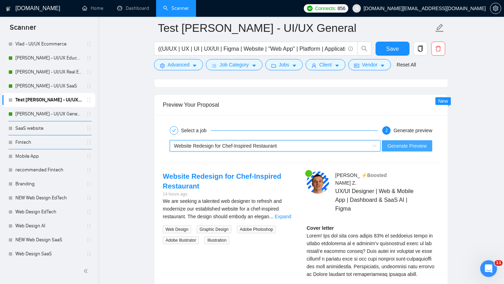
click at [403, 144] on span "Generate Preview" at bounding box center [407, 146] width 39 height 8
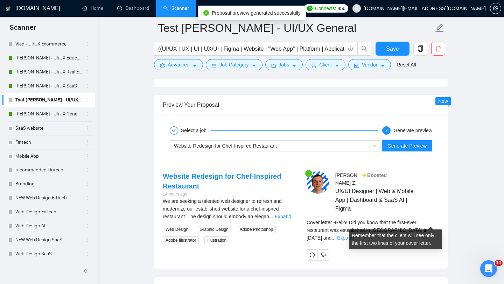
click at [354, 235] on link "Expand" at bounding box center [345, 238] width 16 height 6
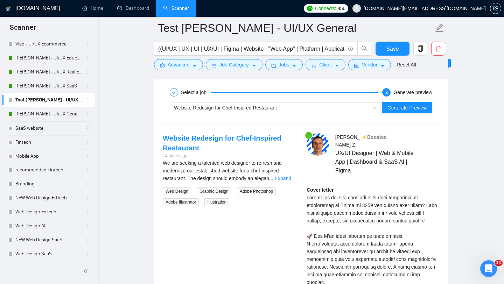
scroll to position [1422, 0]
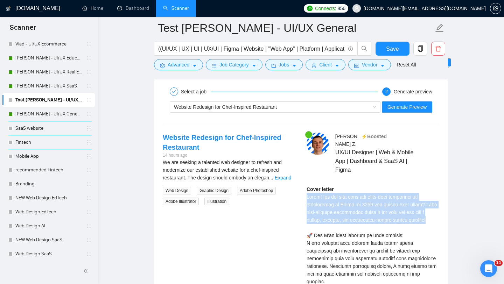
drag, startPoint x: 439, startPoint y: 214, endPoint x: 307, endPoint y: 187, distance: 134.8
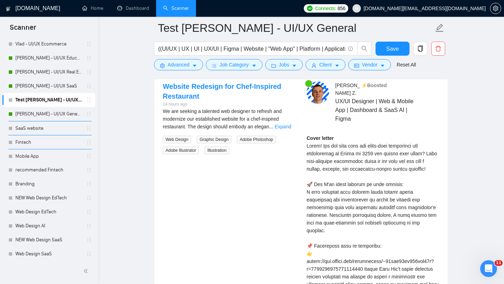
scroll to position [1463, 0]
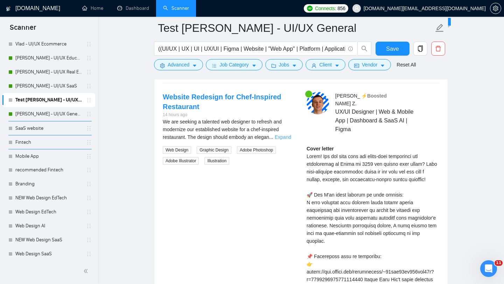
click at [291, 138] on link "Expand" at bounding box center [283, 137] width 16 height 6
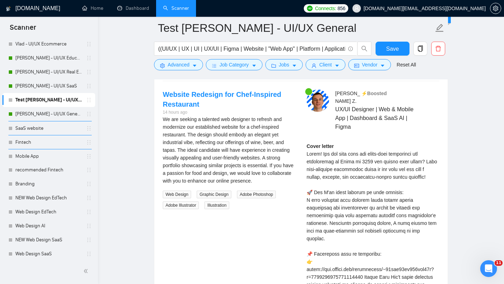
scroll to position [1462, 0]
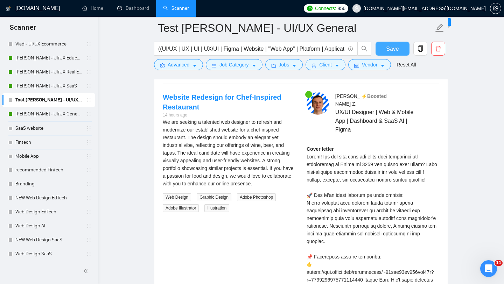
click at [387, 52] on span "Save" at bounding box center [392, 48] width 13 height 9
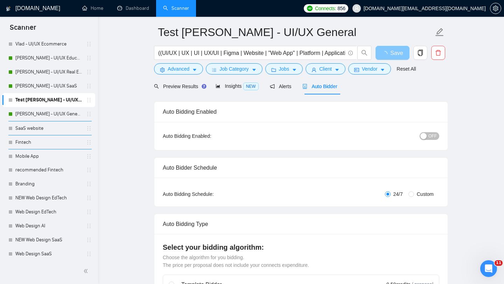
scroll to position [0, 0]
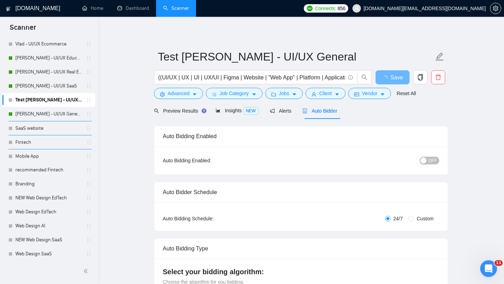
click at [422, 161] on div "button" at bounding box center [423, 161] width 6 height 6
click at [389, 82] on button "Save" at bounding box center [393, 77] width 34 height 14
click at [430, 161] on span "OFF" at bounding box center [433, 161] width 8 height 8
click at [432, 162] on span "OFF" at bounding box center [433, 161] width 8 height 8
click at [397, 82] on button "Save" at bounding box center [393, 77] width 34 height 14
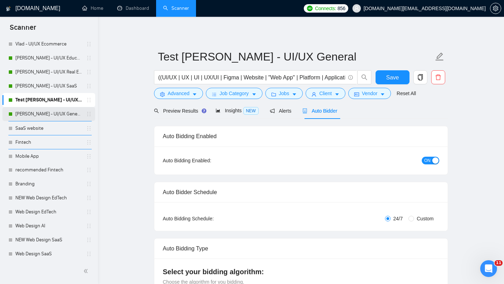
click at [67, 119] on link "[PERSON_NAME] - UI/UX General" at bounding box center [48, 114] width 67 height 14
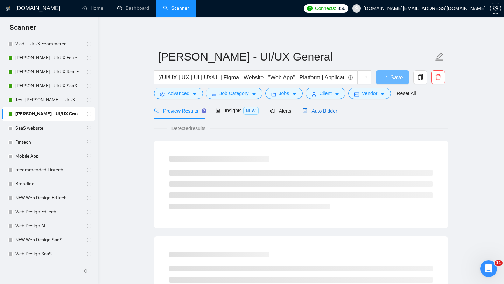
click at [323, 111] on span "Auto Bidder" at bounding box center [319, 111] width 35 height 6
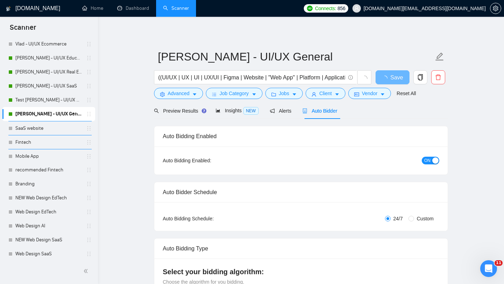
click at [425, 161] on span "ON" at bounding box center [427, 161] width 6 height 8
click at [392, 81] on span "Save" at bounding box center [392, 77] width 13 height 9
click at [64, 102] on link "Test [PERSON_NAME] - UI/UX General" at bounding box center [48, 100] width 67 height 14
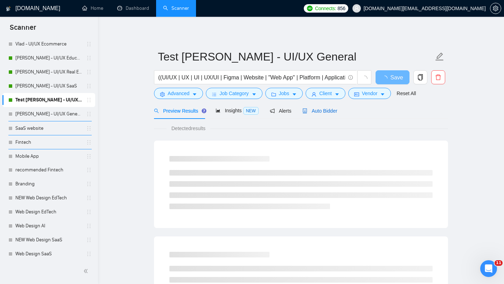
click at [326, 114] on div "Auto Bidder" at bounding box center [319, 111] width 35 height 8
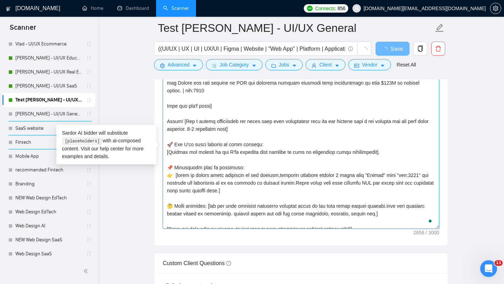
scroll to position [208, 0]
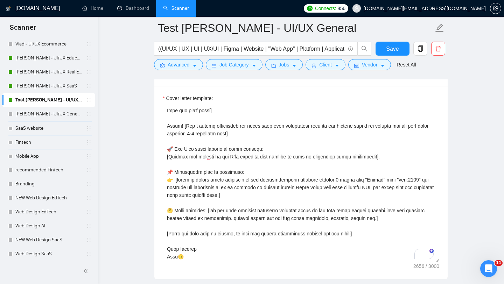
scroll to position [208, 0]
click at [53, 86] on link "[PERSON_NAME] - UI/UX SaaS" at bounding box center [48, 86] width 67 height 14
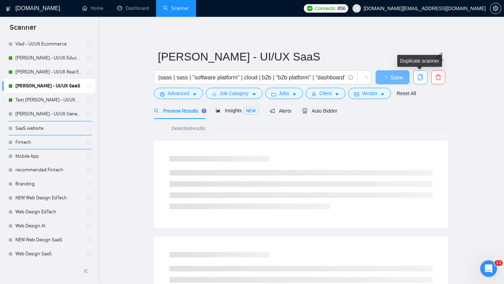
click at [419, 81] on button "button" at bounding box center [420, 77] width 14 height 14
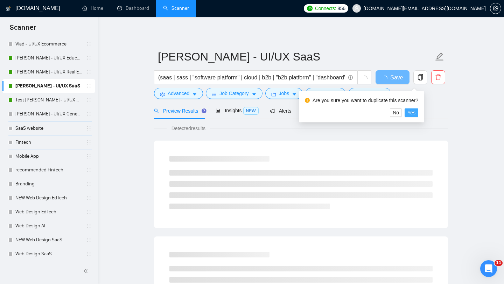
click at [416, 111] on span "Yes" at bounding box center [412, 113] width 8 height 8
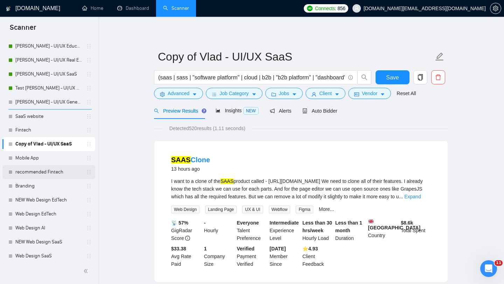
scroll to position [141, 0]
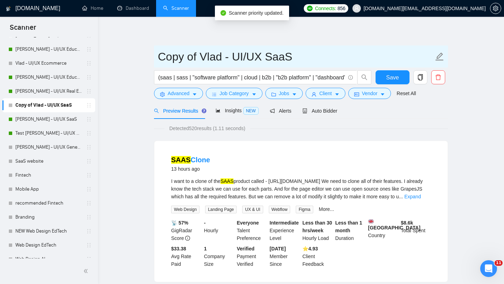
drag, startPoint x: 196, startPoint y: 57, endPoint x: 122, endPoint y: 56, distance: 74.2
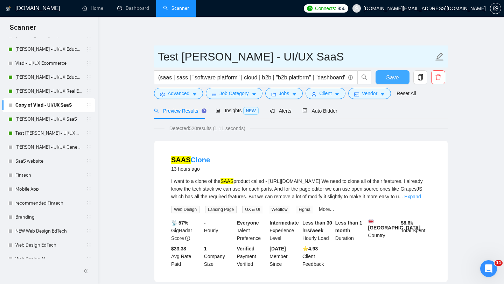
type input "Test Vlad - UI/UX SaaS"
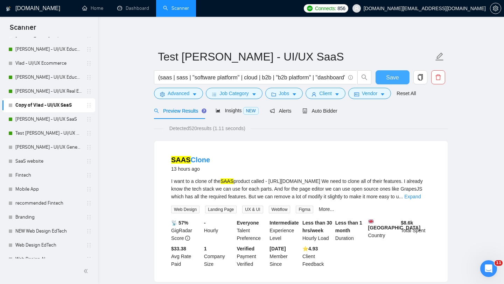
click at [392, 77] on span "Save" at bounding box center [392, 77] width 13 height 9
click at [331, 113] on span "Auto Bidder" at bounding box center [319, 111] width 35 height 6
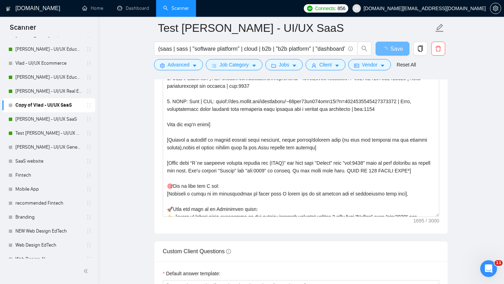
scroll to position [42, 0]
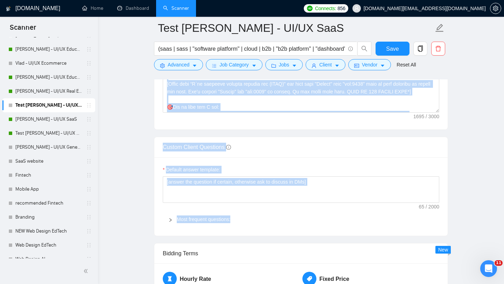
drag, startPoint x: 167, startPoint y: 125, endPoint x: 199, endPoint y: 223, distance: 103.2
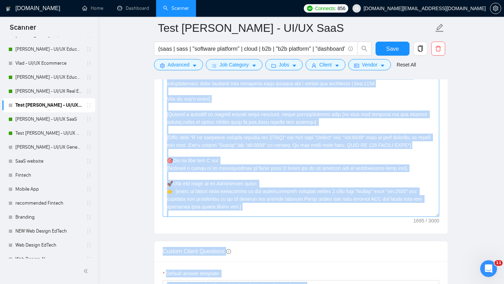
scroll to position [116, 0]
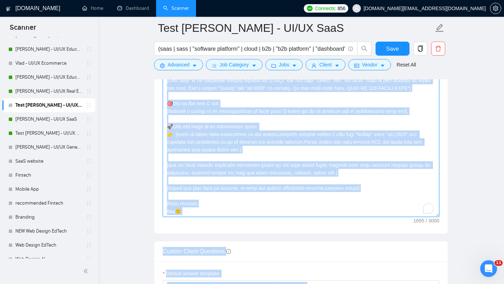
click at [214, 186] on textarea "Cover letter template:" at bounding box center [301, 139] width 277 height 158
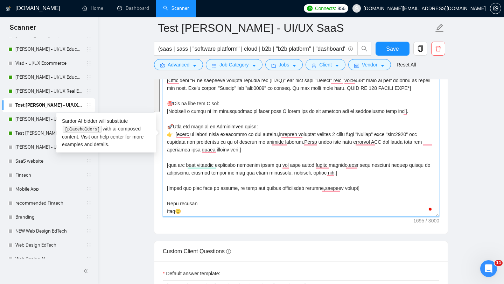
drag, startPoint x: 166, startPoint y: 99, endPoint x: 181, endPoint y: 214, distance: 116.4
click at [181, 215] on textarea "Cover letter template:" at bounding box center [301, 139] width 277 height 158
paste textarea "Hello! [Use a random interesting and funny fact from information that you can r…"
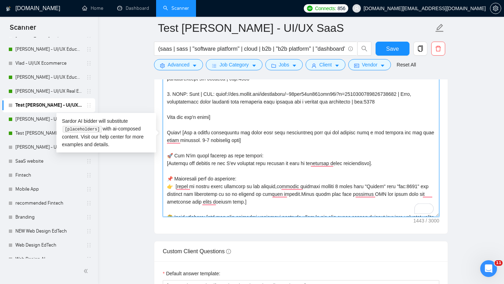
scroll to position [0, 0]
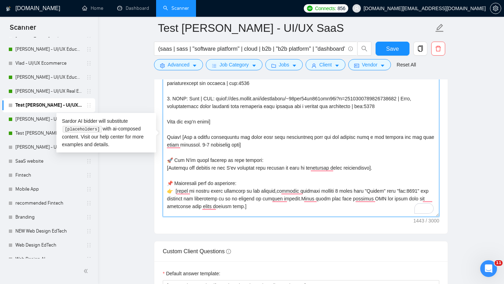
type textarea "[Folder= 1. CLNT: Atolio | URL: https://www.upwork.com/freelancers/~01fab66bc61…"
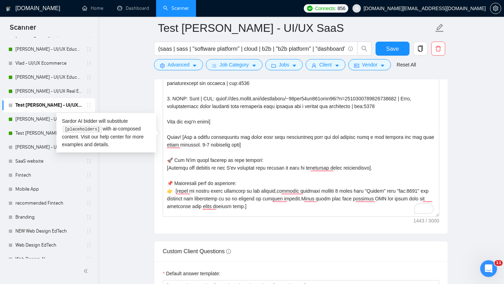
click at [153, 100] on main "Test Vlad - UI/UX SaaS (saas | sass | "software platform" | cloud | b2b | "b2b …" at bounding box center [301, 143] width 384 height 1968
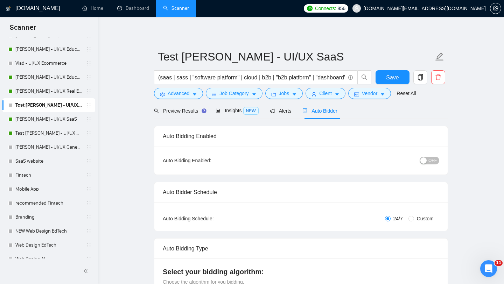
click at [433, 159] on span "OFF" at bounding box center [433, 161] width 8 height 8
click at [393, 81] on span "Save" at bounding box center [392, 77] width 13 height 9
click at [43, 118] on link "[PERSON_NAME] - UI/UX SaaS" at bounding box center [48, 119] width 67 height 14
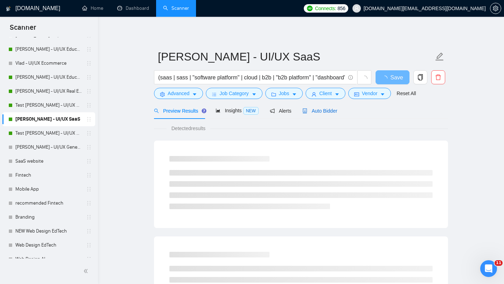
click at [335, 110] on span "Auto Bidder" at bounding box center [319, 111] width 35 height 6
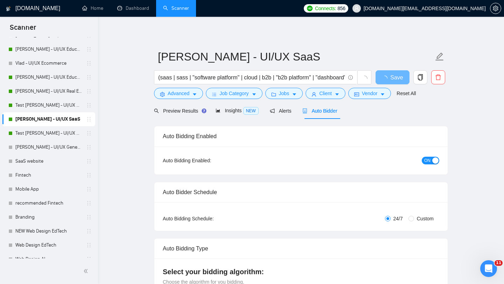
click at [429, 159] on span "ON" at bounding box center [427, 161] width 6 height 8
click at [398, 74] on span "Save" at bounding box center [392, 77] width 13 height 9
click at [61, 87] on link "[PERSON_NAME] - UI/UX Real Estate" at bounding box center [48, 91] width 67 height 14
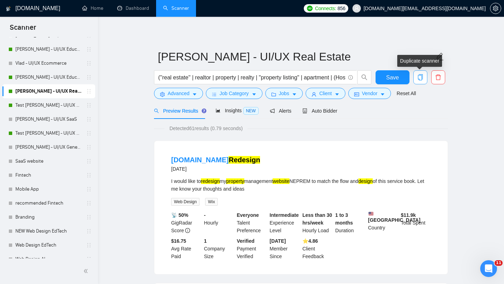
click at [419, 81] on button "button" at bounding box center [420, 77] width 14 height 14
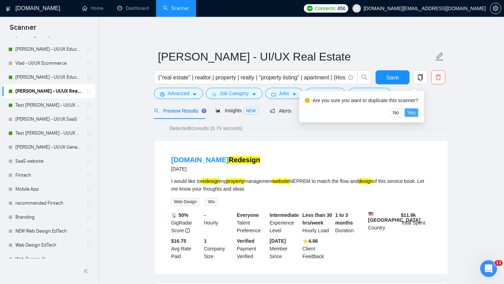
click at [416, 112] on span "Yes" at bounding box center [412, 113] width 8 height 8
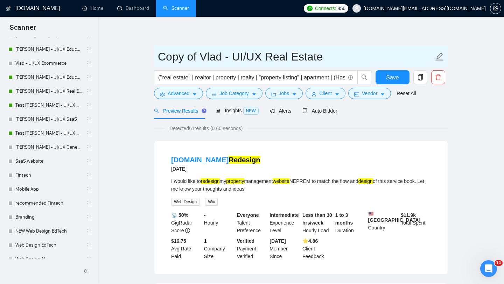
drag, startPoint x: 195, startPoint y: 58, endPoint x: 147, endPoint y: 56, distance: 48.7
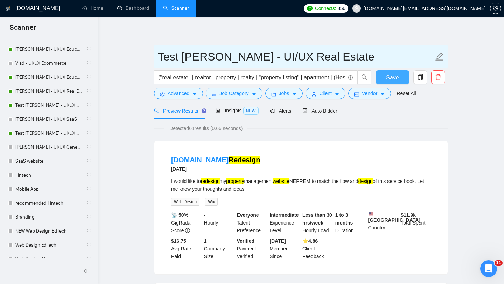
type input "Test Vlad - UI/UX Real Estate"
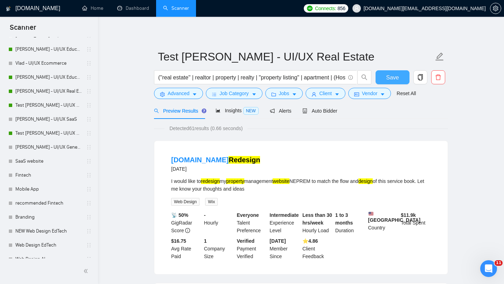
click at [398, 79] on span "Save" at bounding box center [392, 77] width 13 height 9
click at [327, 115] on div "Auto Bidder" at bounding box center [319, 111] width 35 height 16
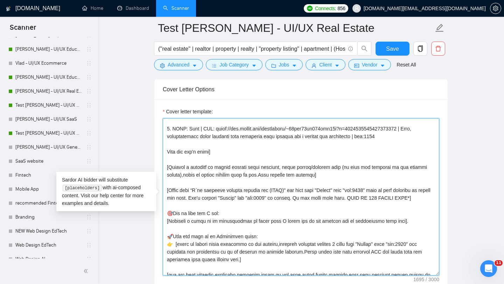
scroll to position [57, 0]
drag, startPoint x: 168, startPoint y: 167, endPoint x: 189, endPoint y: 263, distance: 97.5
click at [189, 263] on textarea "Cover letter template:" at bounding box center [301, 197] width 277 height 158
click at [167, 166] on textarea "Cover letter template:" at bounding box center [301, 197] width 277 height 158
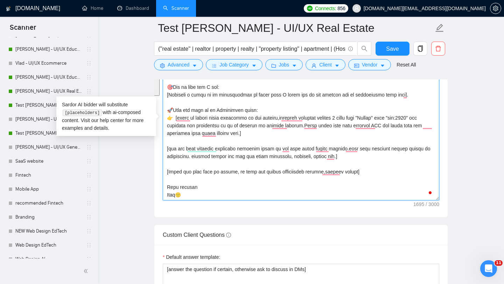
scroll to position [890, 0]
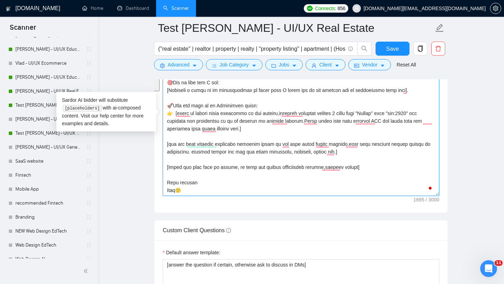
drag, startPoint x: 167, startPoint y: 165, endPoint x: 237, endPoint y: 220, distance: 89.1
click at [237, 220] on form "Auto Bidding Enabled Auto Bidding Enabled: OFF Auto Bidder Schedule Auto Biddin…" at bounding box center [301, 112] width 294 height 1740
paste textarea "Hello! [Use a random interesting and funny fact from information that you can r…"
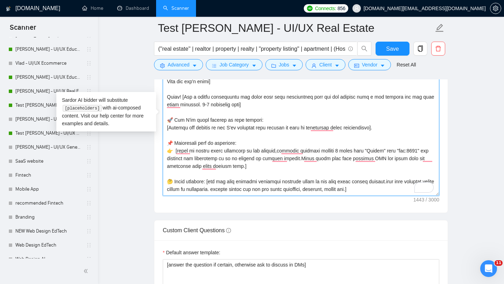
scroll to position [63, 0]
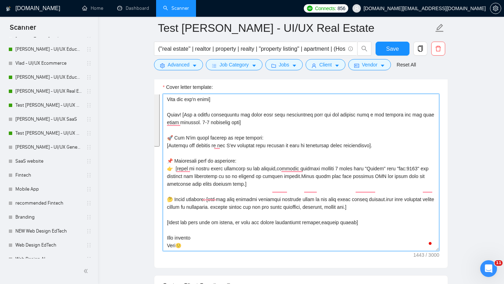
drag, startPoint x: 168, startPoint y: 155, endPoint x: 189, endPoint y: 266, distance: 112.6
click at [189, 266] on div "Cover letter template:" at bounding box center [300, 171] width 293 height 193
type textarea "[Folder= 1. CLNT: Atolio | URL: https://www.upwork.com/freelancers/~01fab66bc61…"
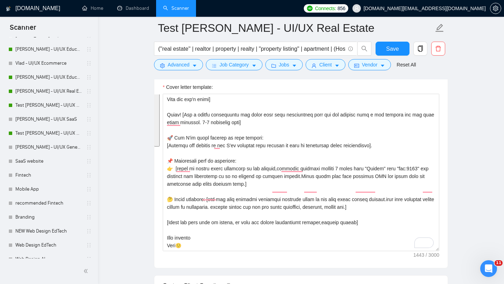
click at [469, 132] on main "Test Vlad - UI/UX Real Estate (''real estate'' | realtor | property | realty | …" at bounding box center [301, 178] width 384 height 1968
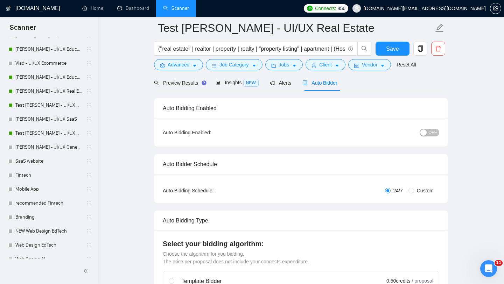
click at [429, 134] on span "OFF" at bounding box center [433, 133] width 8 height 8
click at [402, 51] on button "Save" at bounding box center [393, 49] width 34 height 14
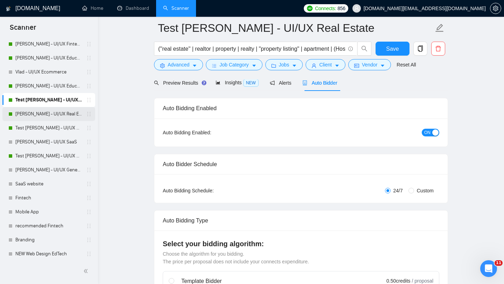
click at [64, 112] on link "[PERSON_NAME] - UI/UX Real Estate" at bounding box center [48, 114] width 67 height 14
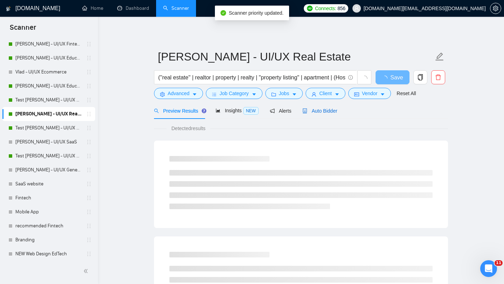
click at [317, 108] on span "Auto Bidder" at bounding box center [319, 111] width 35 height 6
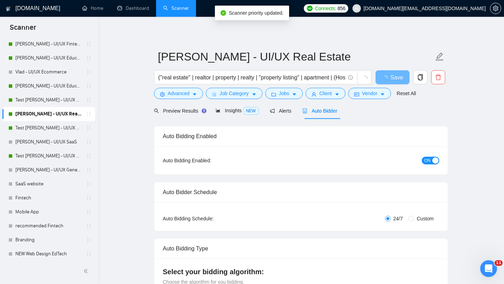
click at [432, 160] on button "ON" at bounding box center [431, 161] width 18 height 8
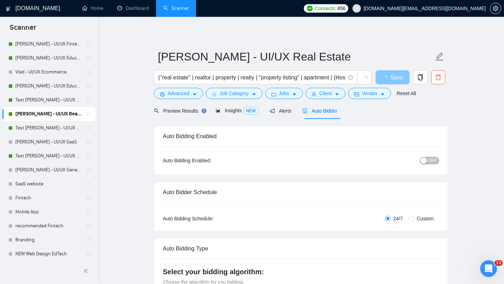
click at [398, 82] on button "Save" at bounding box center [393, 77] width 34 height 14
click at [398, 81] on span "Save" at bounding box center [392, 77] width 13 height 9
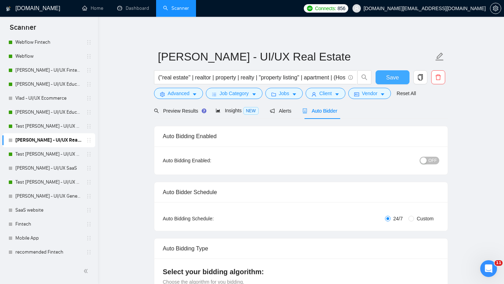
scroll to position [105, 0]
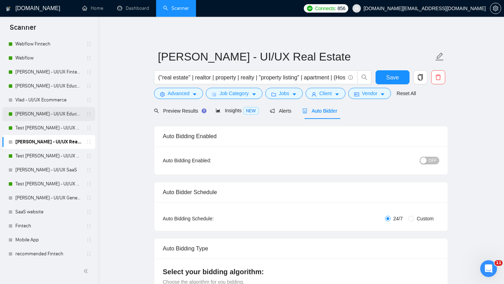
click at [74, 113] on link "[PERSON_NAME] - UI/UX Education" at bounding box center [48, 114] width 67 height 14
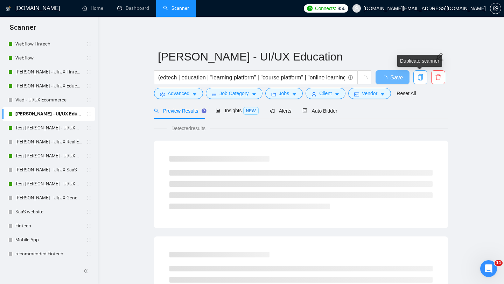
click at [422, 79] on icon "copy" at bounding box center [420, 77] width 5 height 6
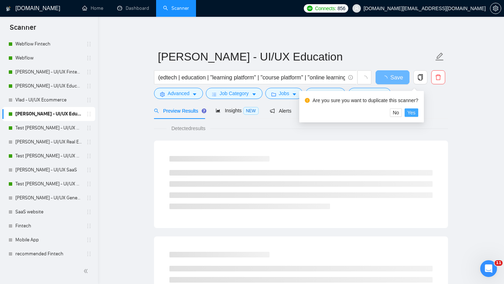
click at [416, 112] on span "Yes" at bounding box center [412, 113] width 8 height 8
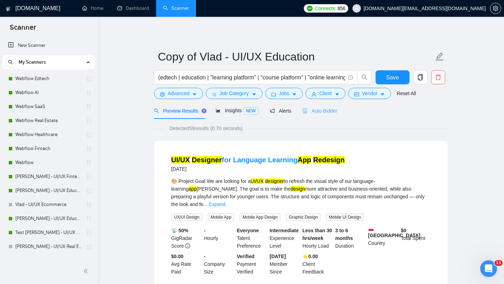
click at [325, 106] on div "Auto Bidder" at bounding box center [319, 111] width 35 height 16
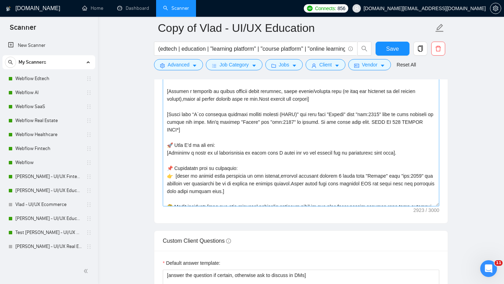
scroll to position [189, 0]
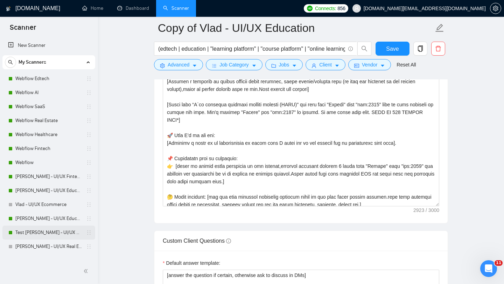
click at [49, 227] on link "Test Vlad - UI/UX Real Estate" at bounding box center [48, 233] width 67 height 14
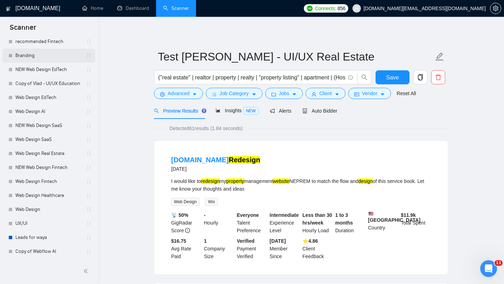
scroll to position [281, 0]
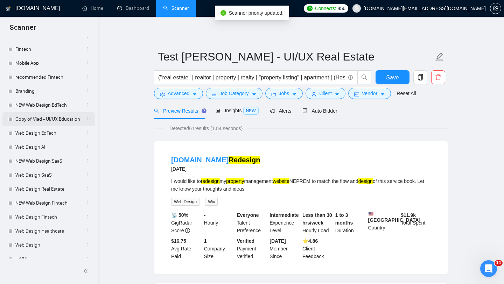
drag, startPoint x: 86, startPoint y: 119, endPoint x: 86, endPoint y: 114, distance: 4.6
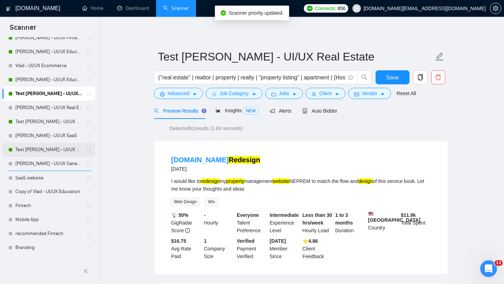
scroll to position [125, 0]
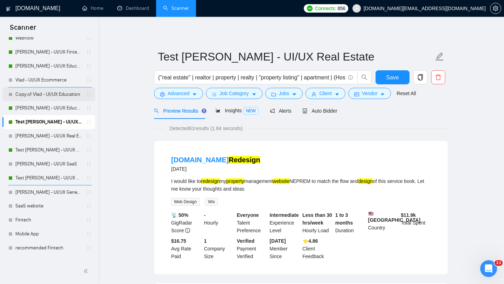
click at [53, 93] on link "Copy of Vlad - UI/UX Education" at bounding box center [48, 95] width 67 height 14
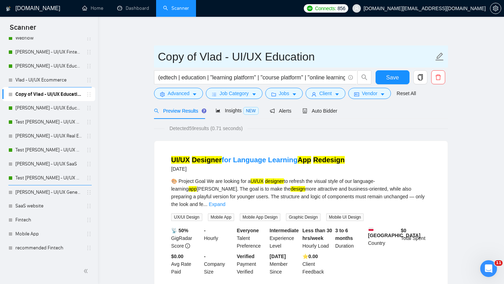
drag, startPoint x: 196, startPoint y: 60, endPoint x: 144, endPoint y: 57, distance: 52.9
type input "Test Vlad - UI/UX Education"
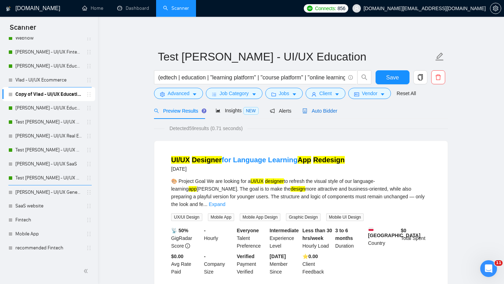
click at [333, 110] on span "Auto Bidder" at bounding box center [319, 111] width 35 height 6
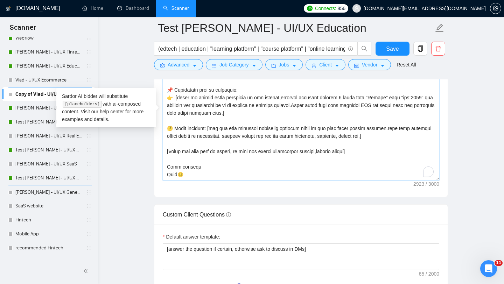
scroll to position [909, 0]
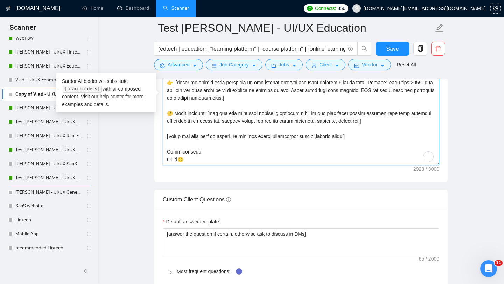
drag, startPoint x: 167, startPoint y: 113, endPoint x: 179, endPoint y: 278, distance: 166.0
click at [179, 280] on form "Auto Bidding Enabled Auto Bidding Enabled: OFF Auto Bidder Schedule Auto Biddin…" at bounding box center [301, 86] width 294 height 1729
paste textarea "Hello! [Use a random interesting and funny fact from information that you can r…"
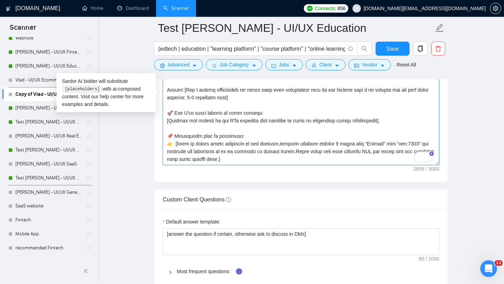
scroll to position [118, 0]
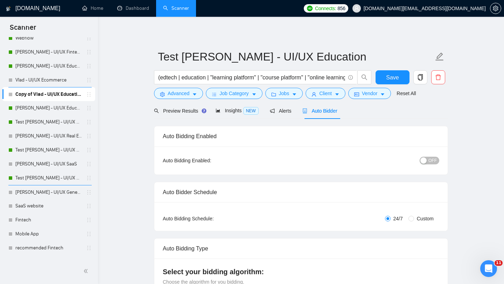
type textarea "[Folder= 1. CLNT: Rent IT | URL: [URL][DOMAIN_NAME] | Rent IT is a user-friendl…"
click at [433, 160] on span "OFF" at bounding box center [433, 161] width 8 height 8
click at [398, 76] on span "Save" at bounding box center [392, 77] width 13 height 9
click at [68, 107] on link "[PERSON_NAME] - UI/UX Education" at bounding box center [48, 108] width 67 height 14
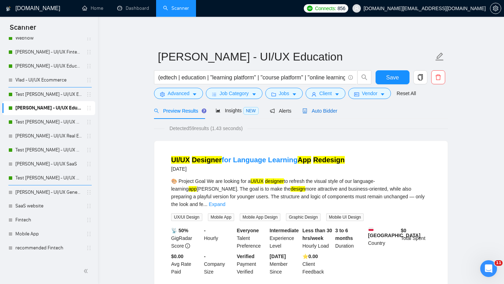
click at [327, 110] on span "Auto Bidder" at bounding box center [319, 111] width 35 height 6
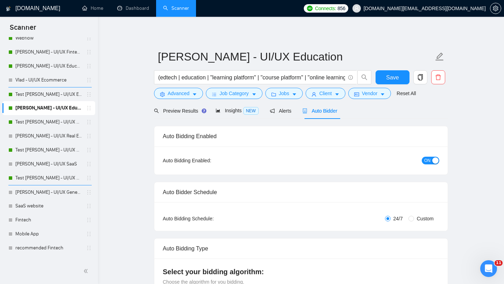
click at [433, 161] on div "button" at bounding box center [435, 161] width 6 height 6
click at [383, 81] on button "Save" at bounding box center [393, 77] width 34 height 14
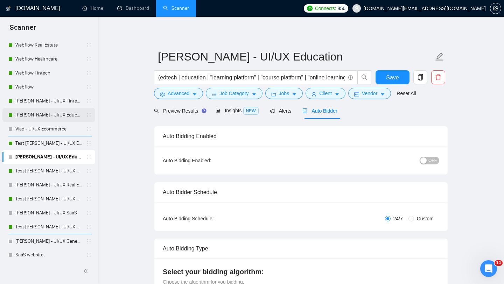
click at [63, 117] on link "[PERSON_NAME] - UI/UX Education" at bounding box center [48, 115] width 67 height 14
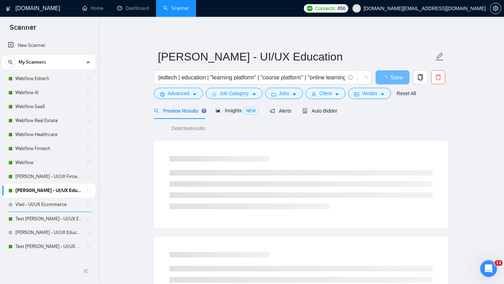
scroll to position [76, 0]
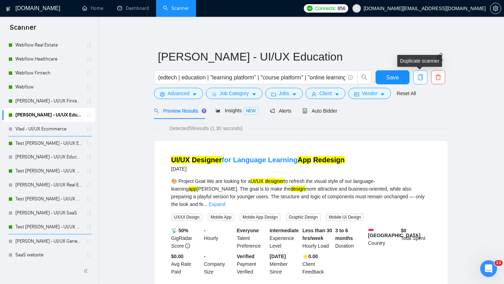
click at [417, 79] on span "copy" at bounding box center [420, 77] width 13 height 6
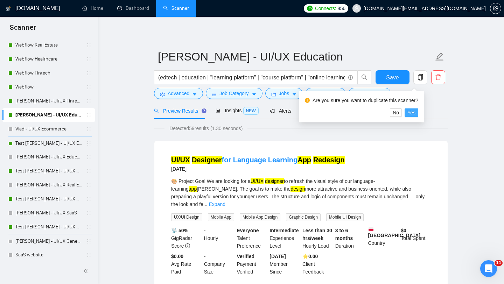
click at [416, 113] on span "Yes" at bounding box center [412, 113] width 8 height 8
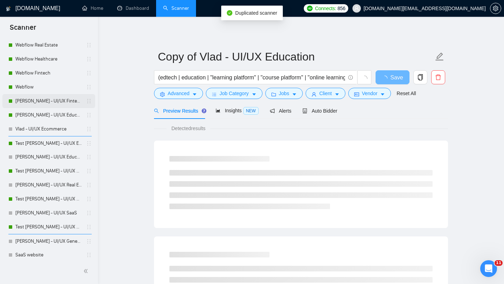
click at [58, 102] on link "[PERSON_NAME] - UI/UX Fintech" at bounding box center [48, 101] width 67 height 14
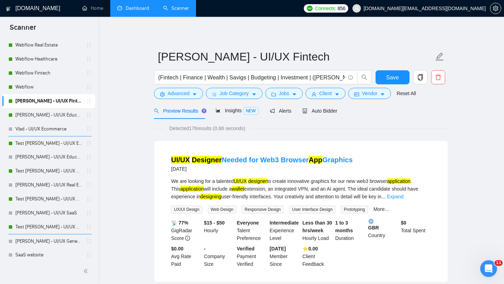
click at [124, 5] on link "Dashboard" at bounding box center [133, 8] width 32 height 6
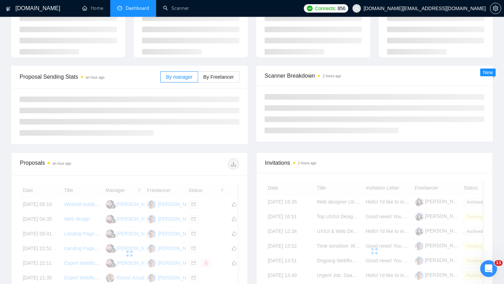
scroll to position [44, 0]
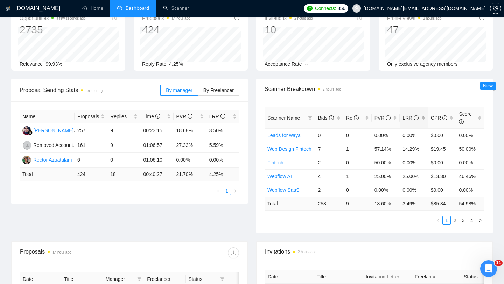
click at [421, 114] on div "LRR" at bounding box center [414, 118] width 23 height 8
click at [456, 223] on link "2" at bounding box center [455, 221] width 8 height 8
click at [465, 222] on link "3" at bounding box center [464, 221] width 8 height 8
